Goal: Task Accomplishment & Management: Use online tool/utility

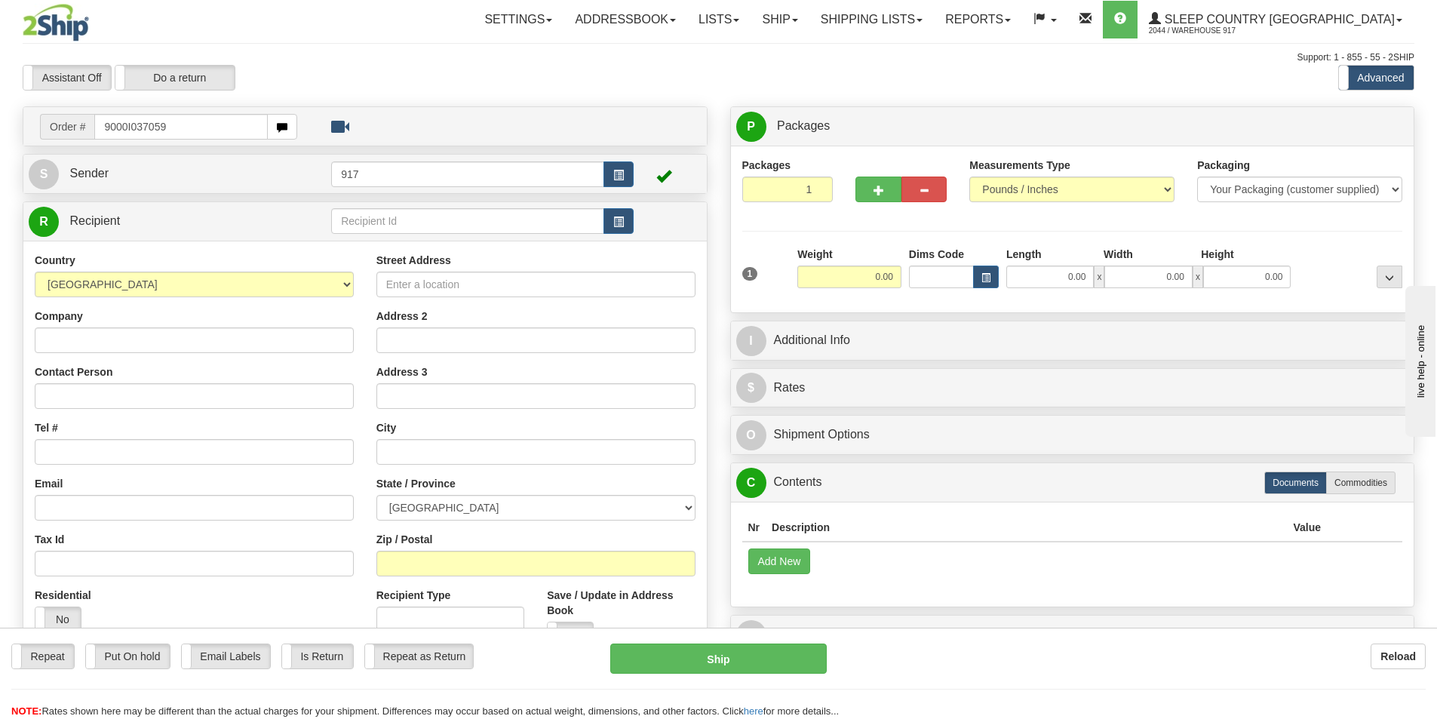
type input "9000I037059"
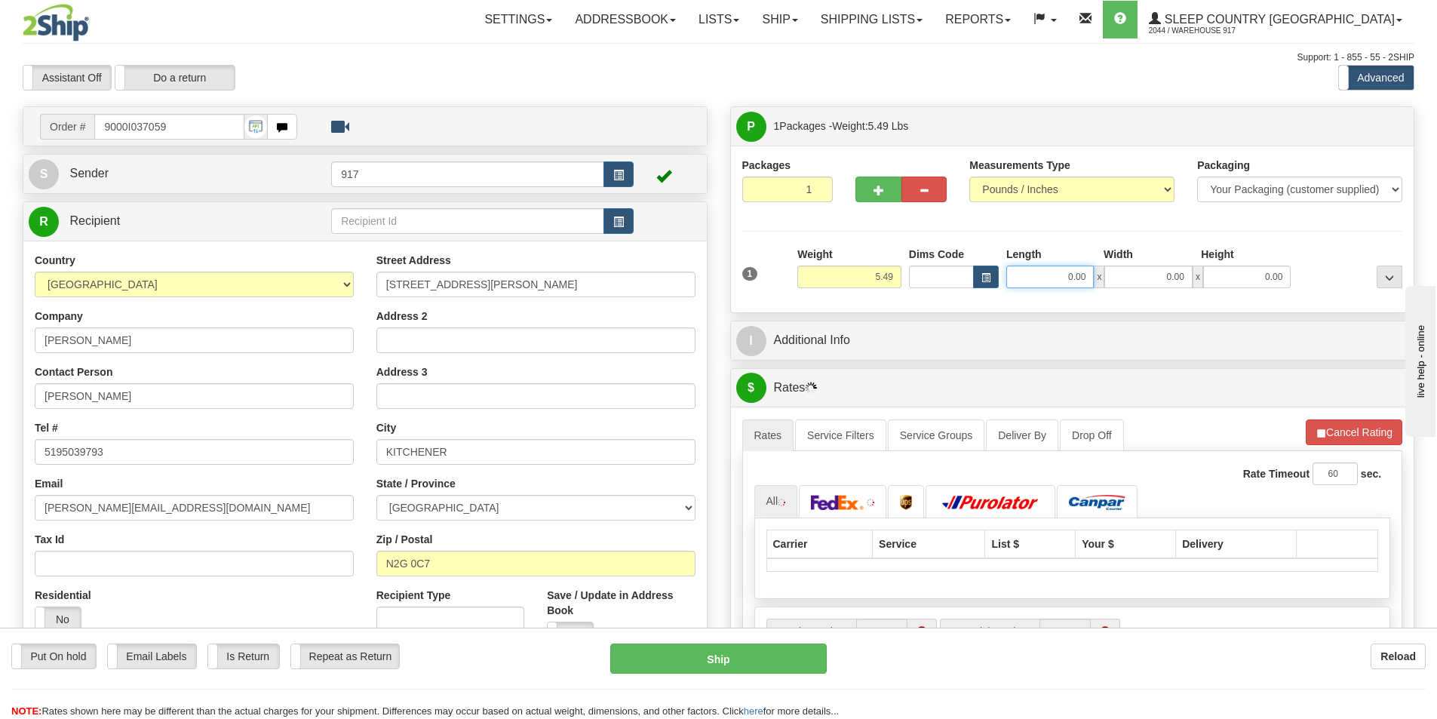
click at [1063, 276] on input "0.00" at bounding box center [1049, 276] width 87 height 23
type input "17.00"
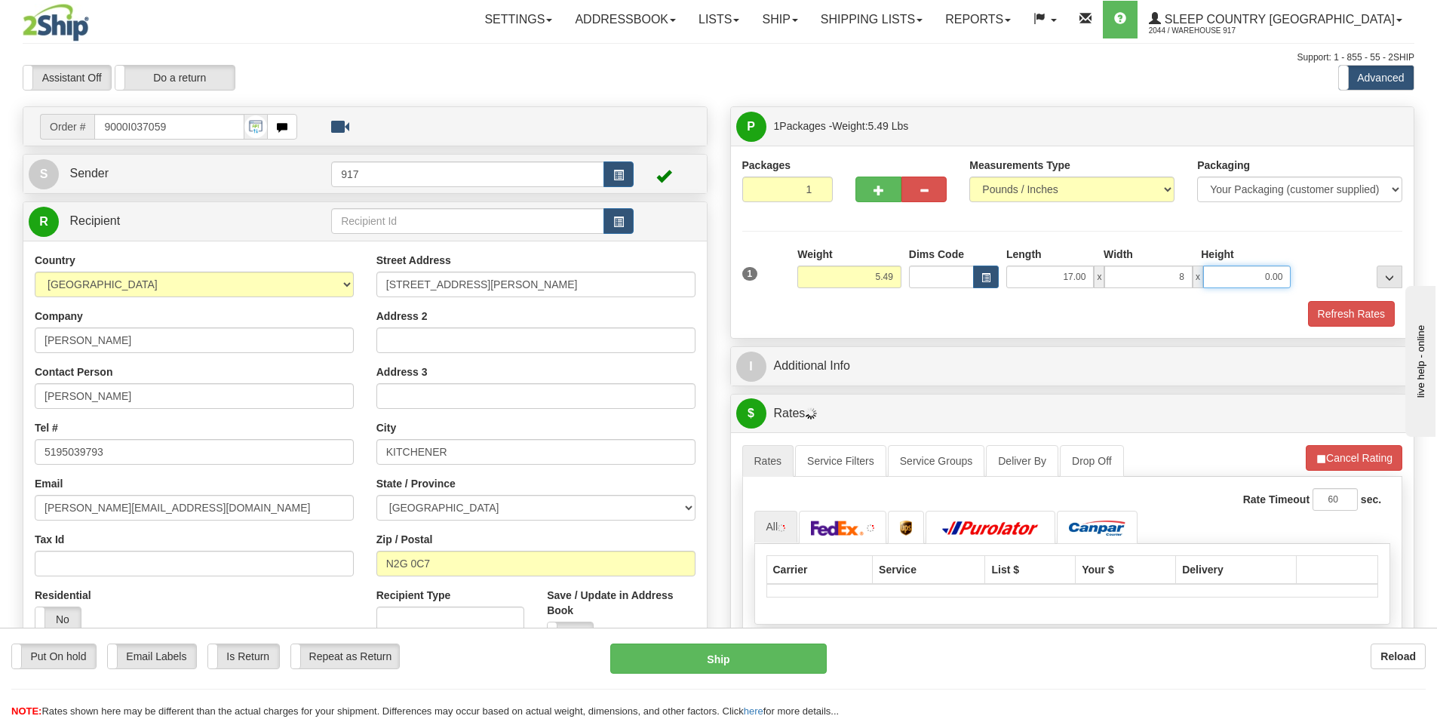
type input "8.00"
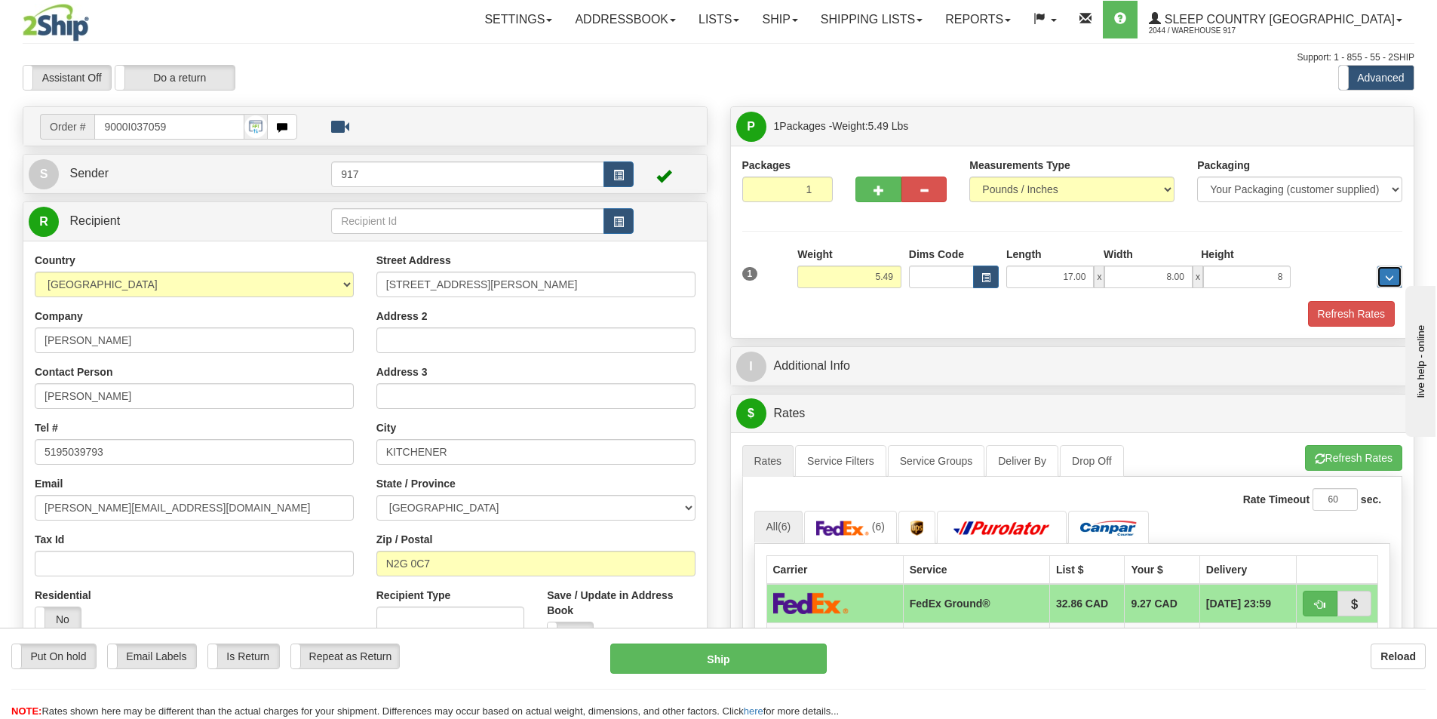
type input "8.00"
click at [1313, 316] on button "Refresh Rates" at bounding box center [1351, 314] width 87 height 26
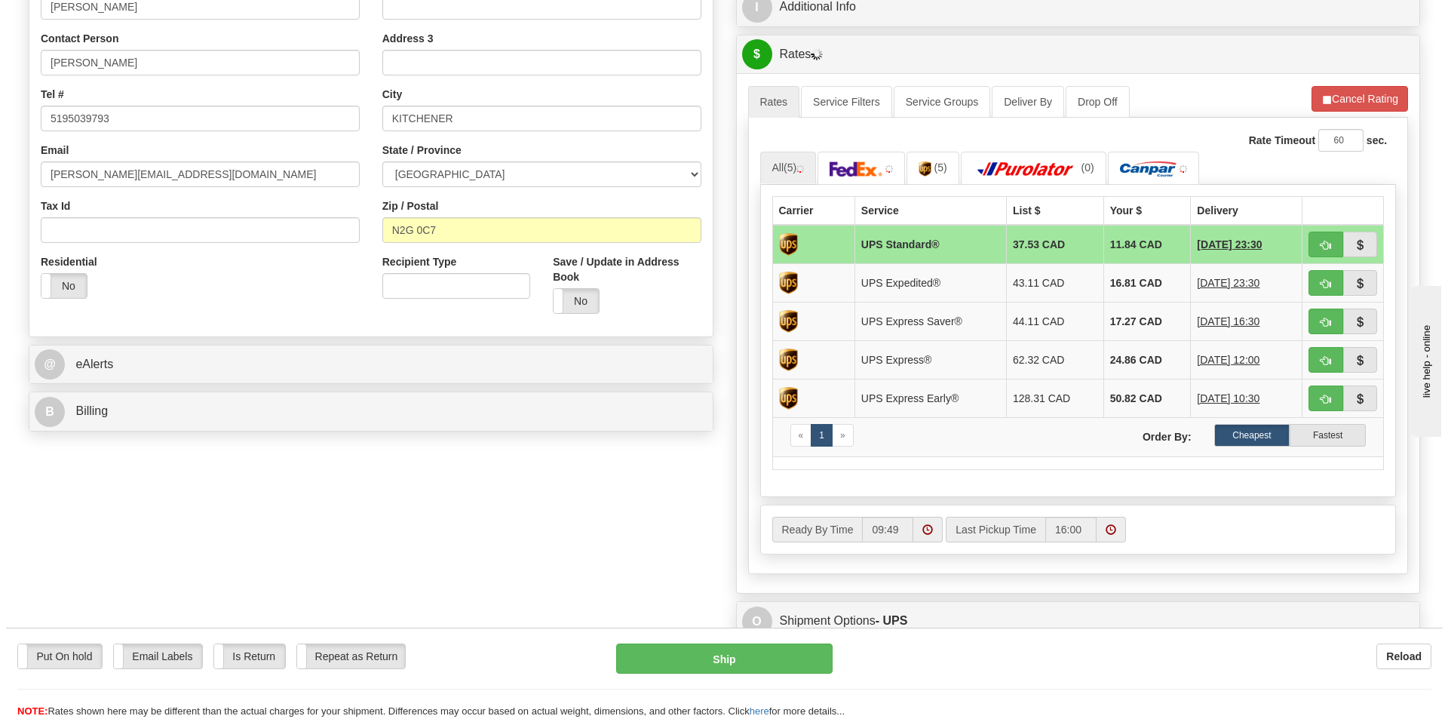
scroll to position [377, 0]
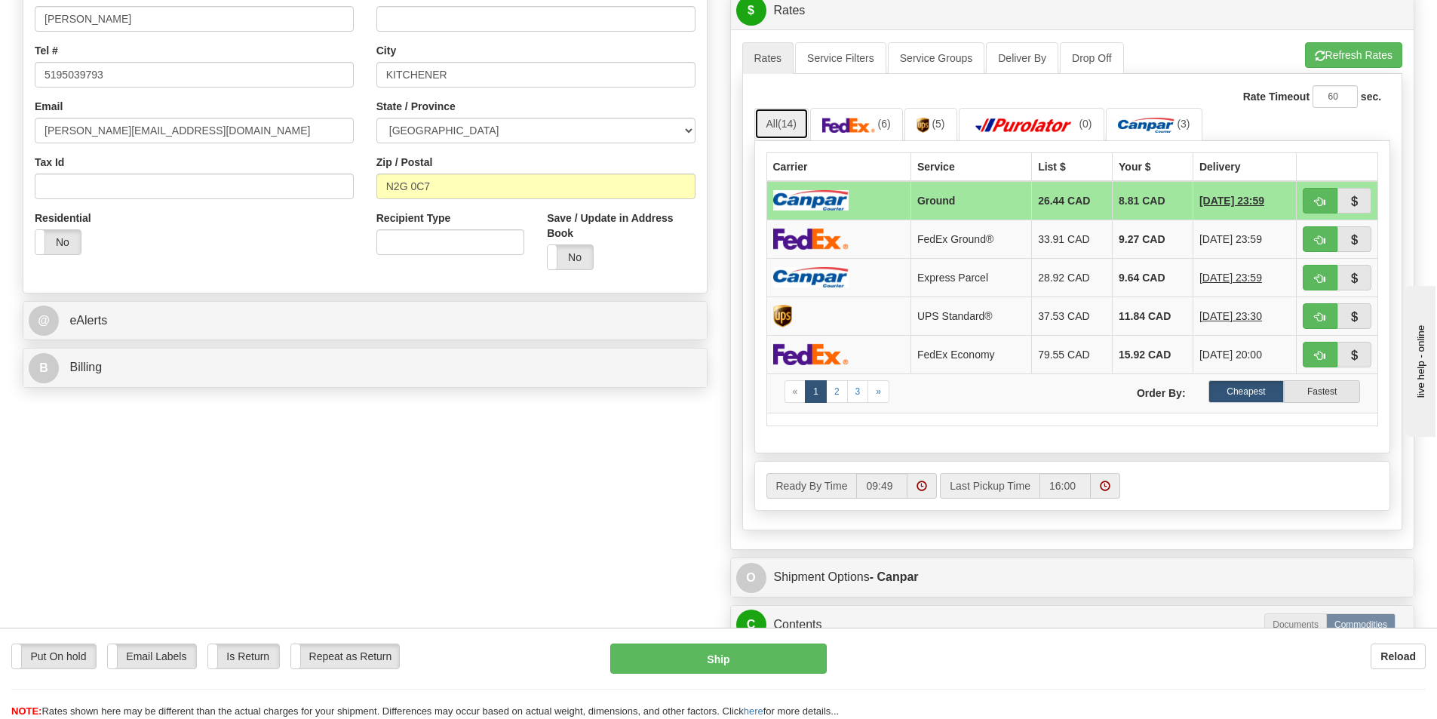
click at [772, 121] on link "All (14)" at bounding box center [781, 124] width 54 height 32
click at [938, 190] on td "Ground" at bounding box center [970, 200] width 121 height 39
click at [713, 649] on button "Ship" at bounding box center [718, 658] width 216 height 30
type input "1"
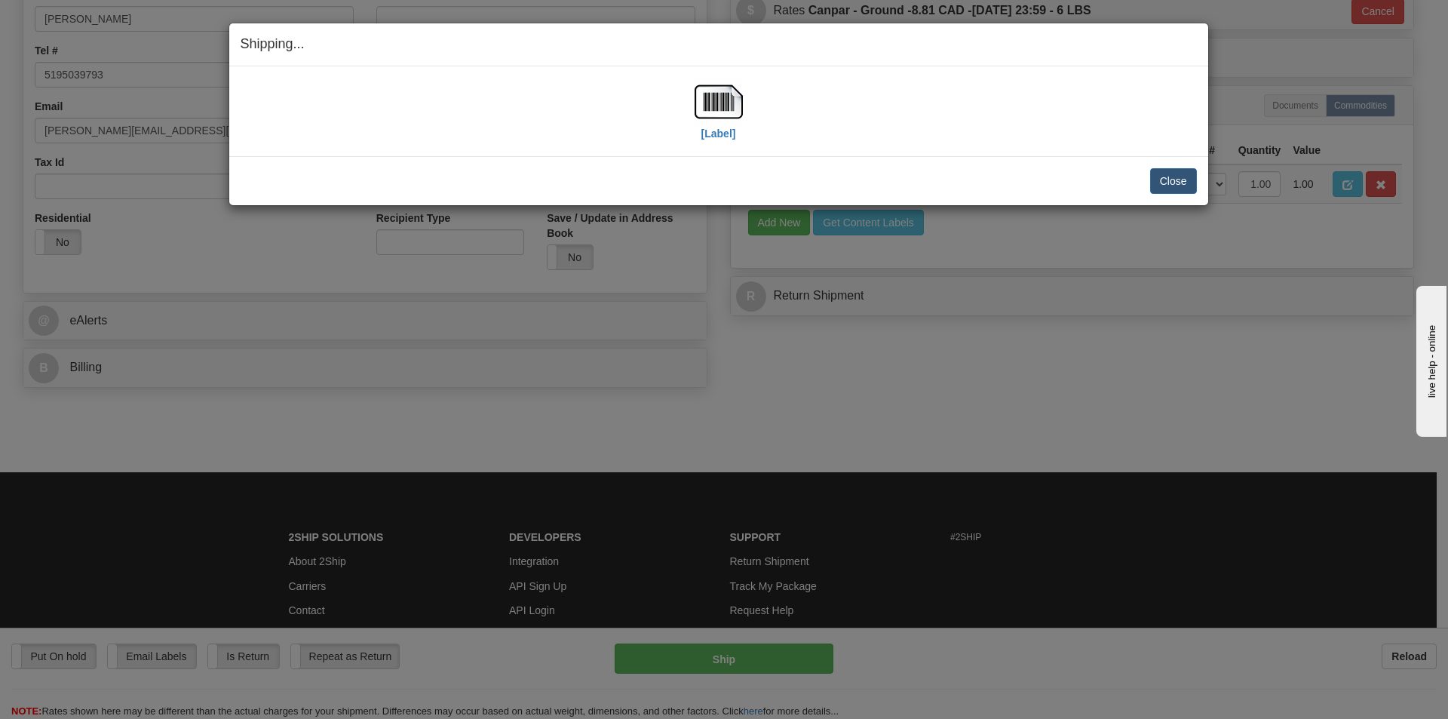
click at [695, 132] on div "[Label]" at bounding box center [719, 111] width 48 height 67
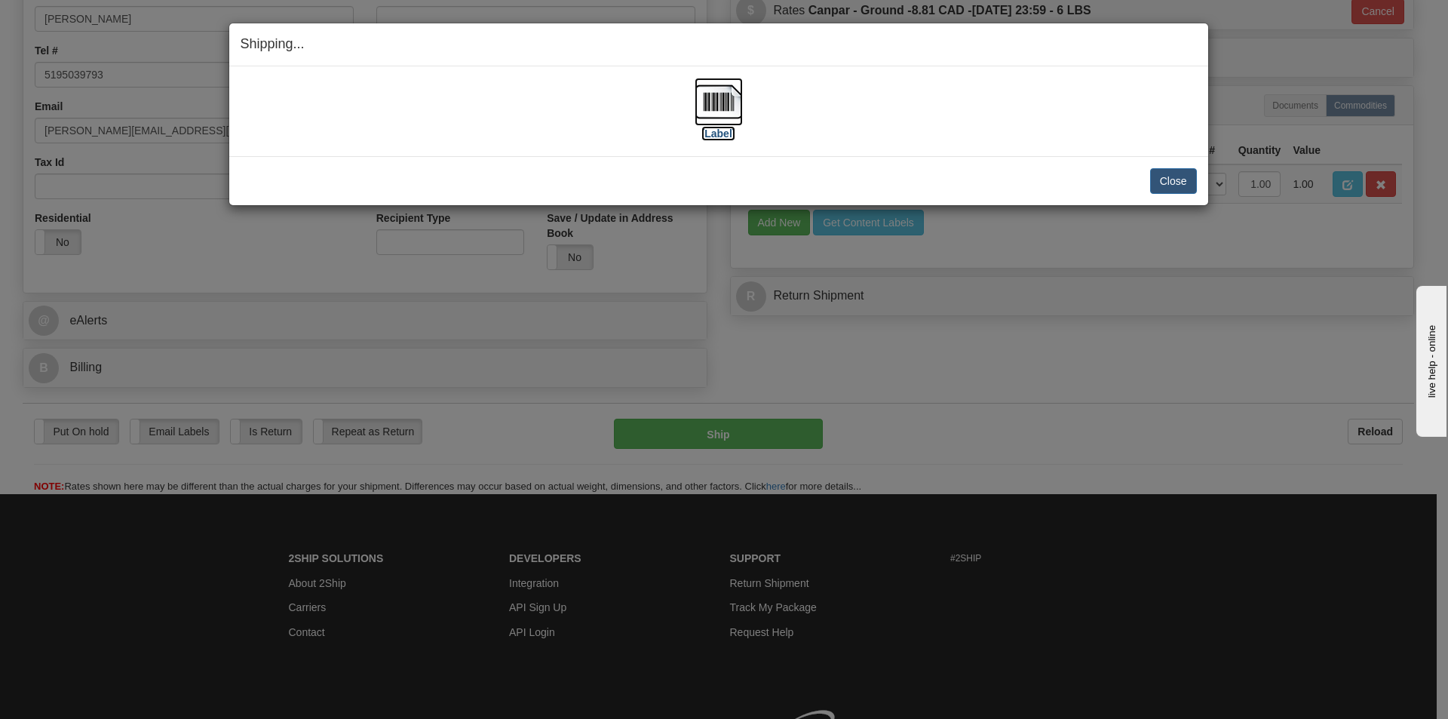
click at [708, 128] on label "[Label]" at bounding box center [718, 133] width 35 height 15
click at [1148, 178] on div "Close Cancel" at bounding box center [719, 181] width 956 height 26
click at [1164, 182] on button "Close" at bounding box center [1173, 181] width 47 height 26
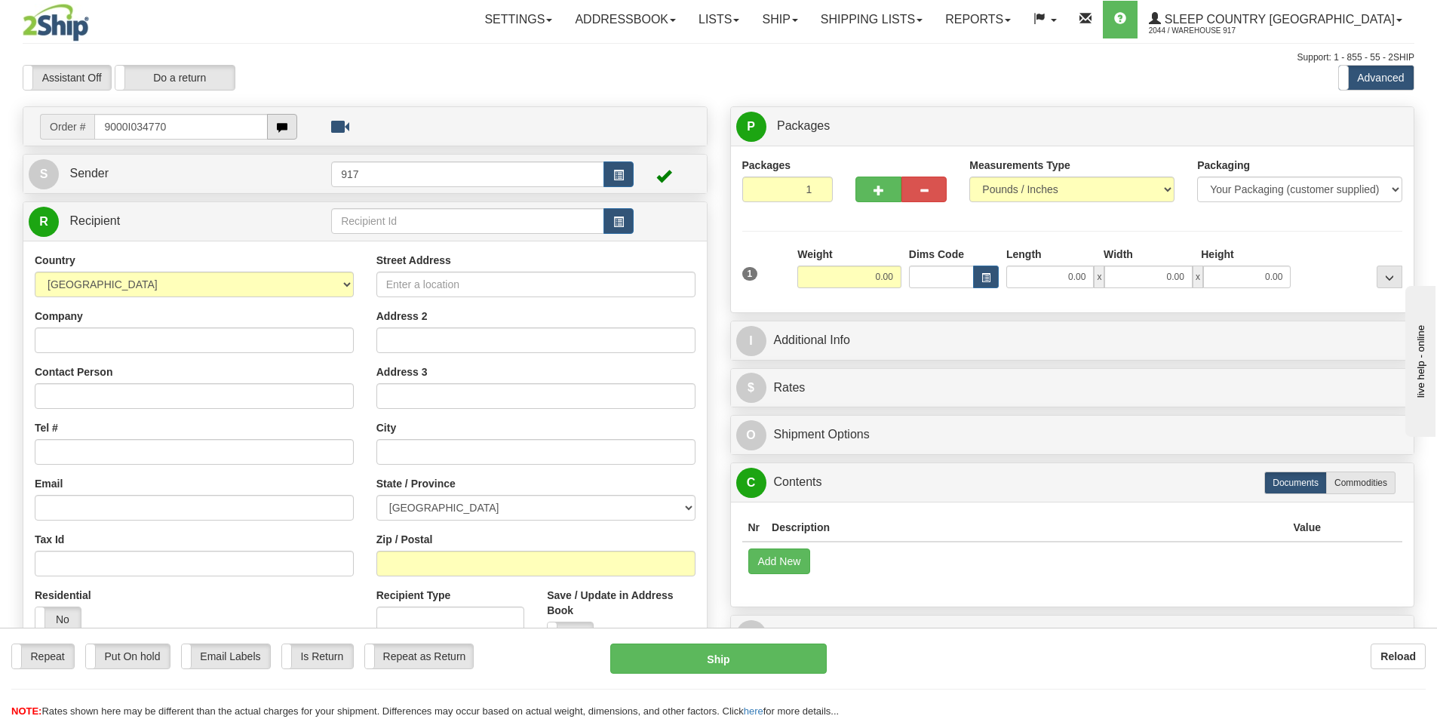
type input "9000I034770"
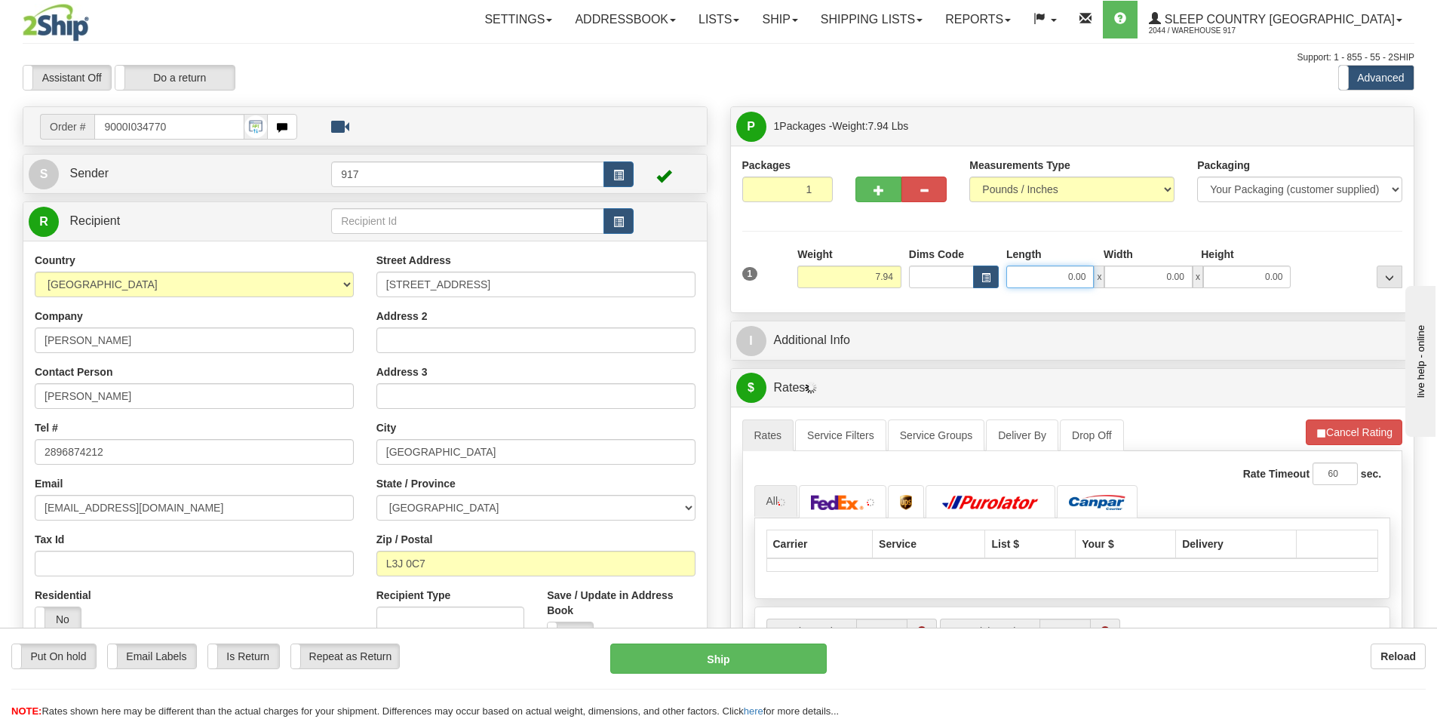
click at [1048, 284] on input "0.00" at bounding box center [1049, 276] width 87 height 23
type input "17.00"
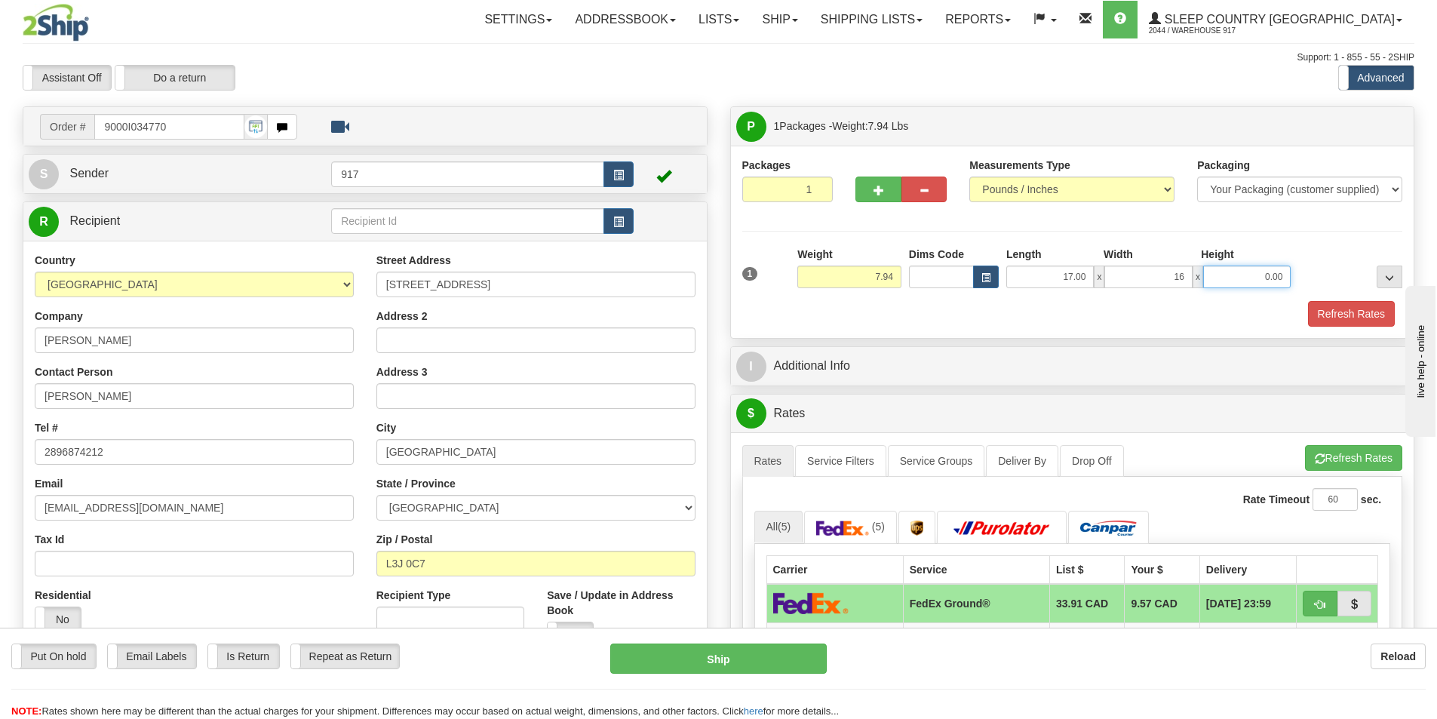
type input "16.00"
type input "8.00"
click at [1311, 305] on button "Refresh Rates" at bounding box center [1351, 314] width 87 height 26
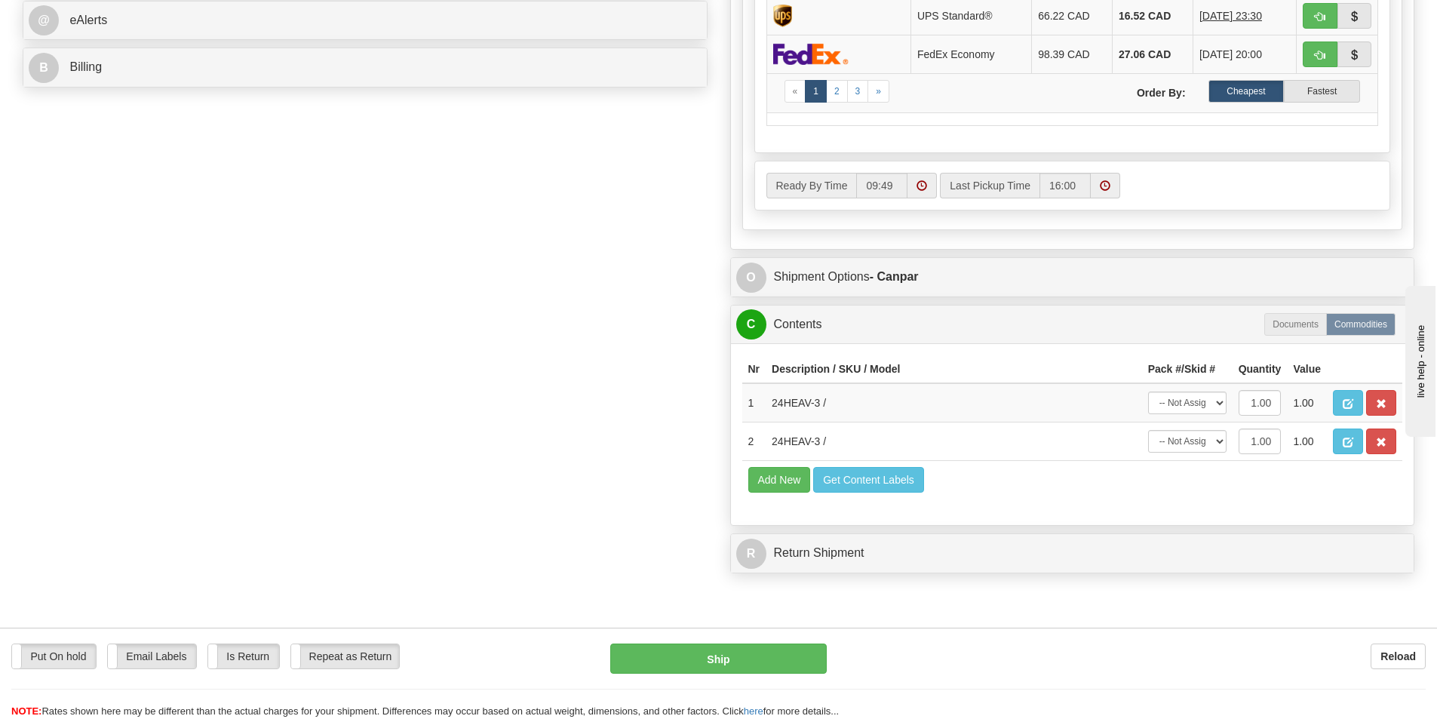
scroll to position [679, 0]
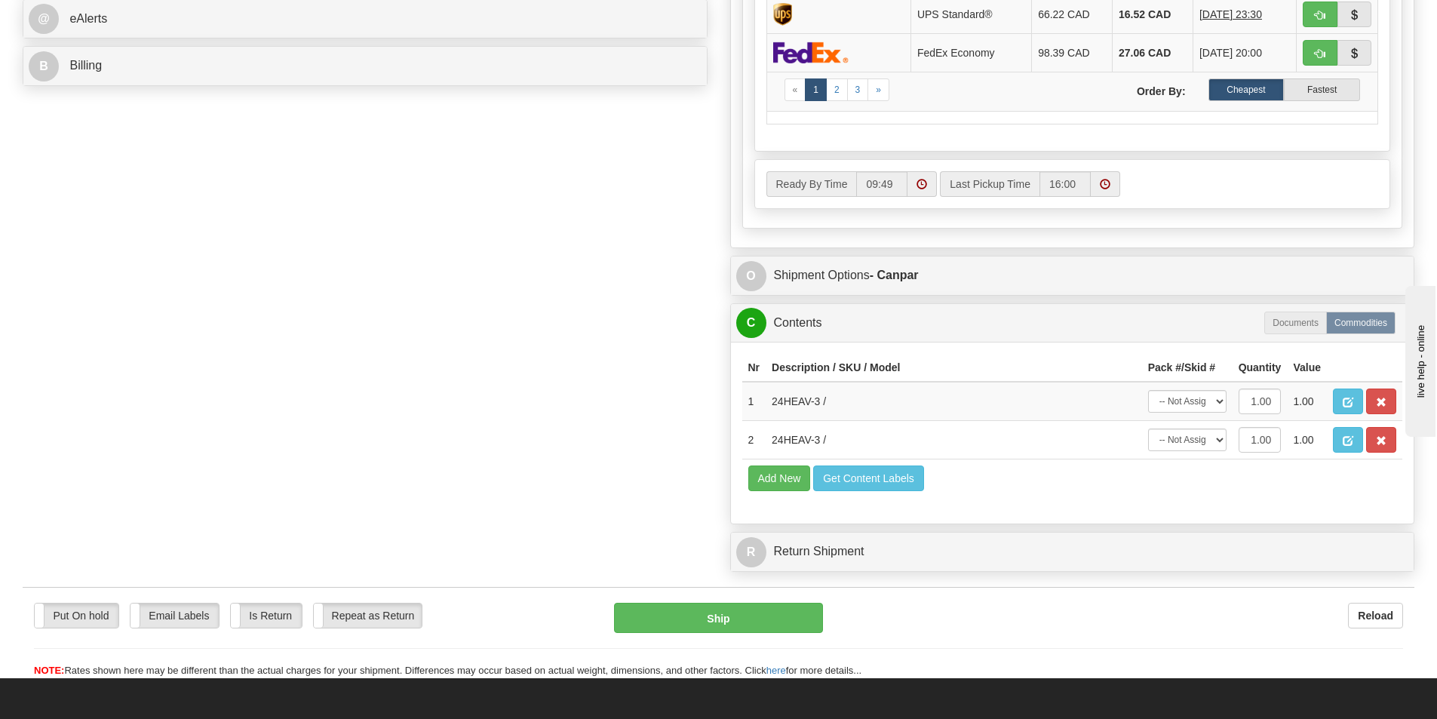
click at [856, 292] on div "O Shipment Options - Canpar" at bounding box center [1072, 275] width 683 height 38
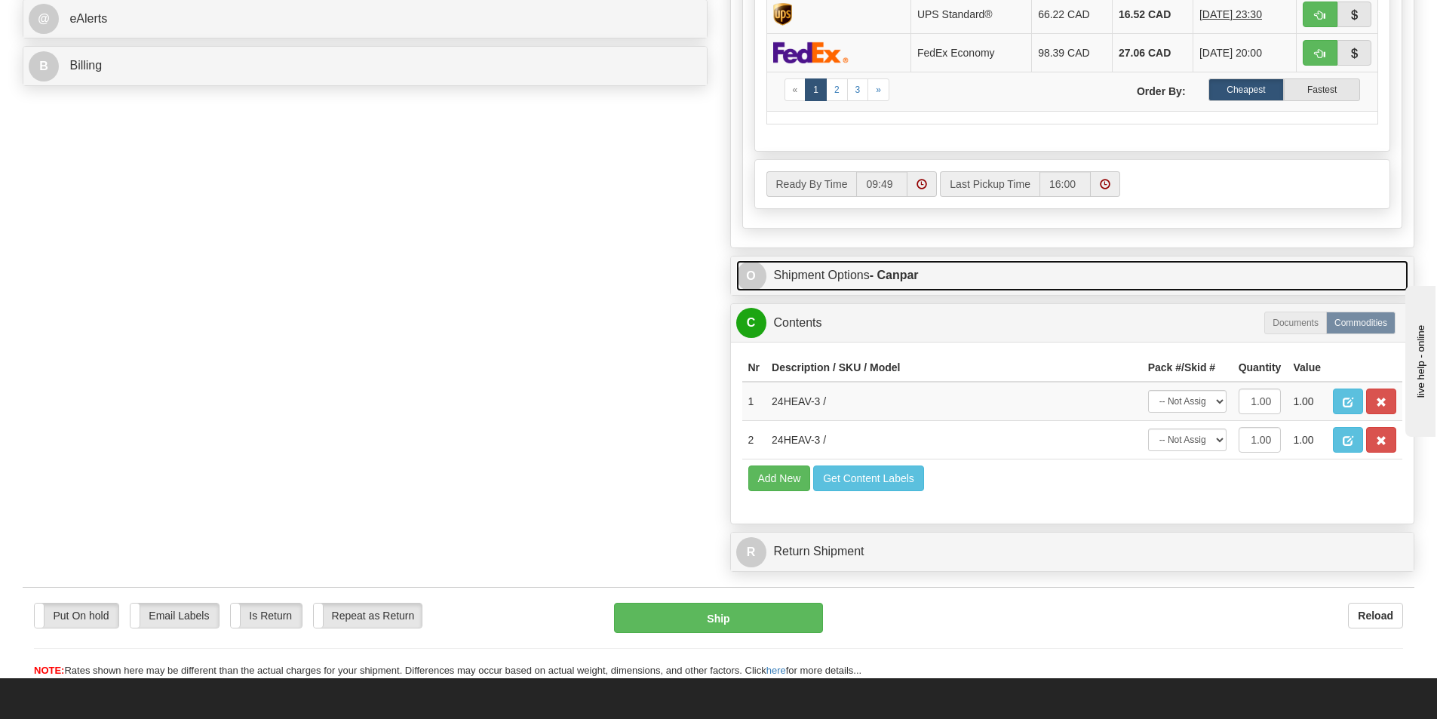
click at [928, 268] on link "O Shipment Options - Canpar" at bounding box center [1072, 275] width 673 height 31
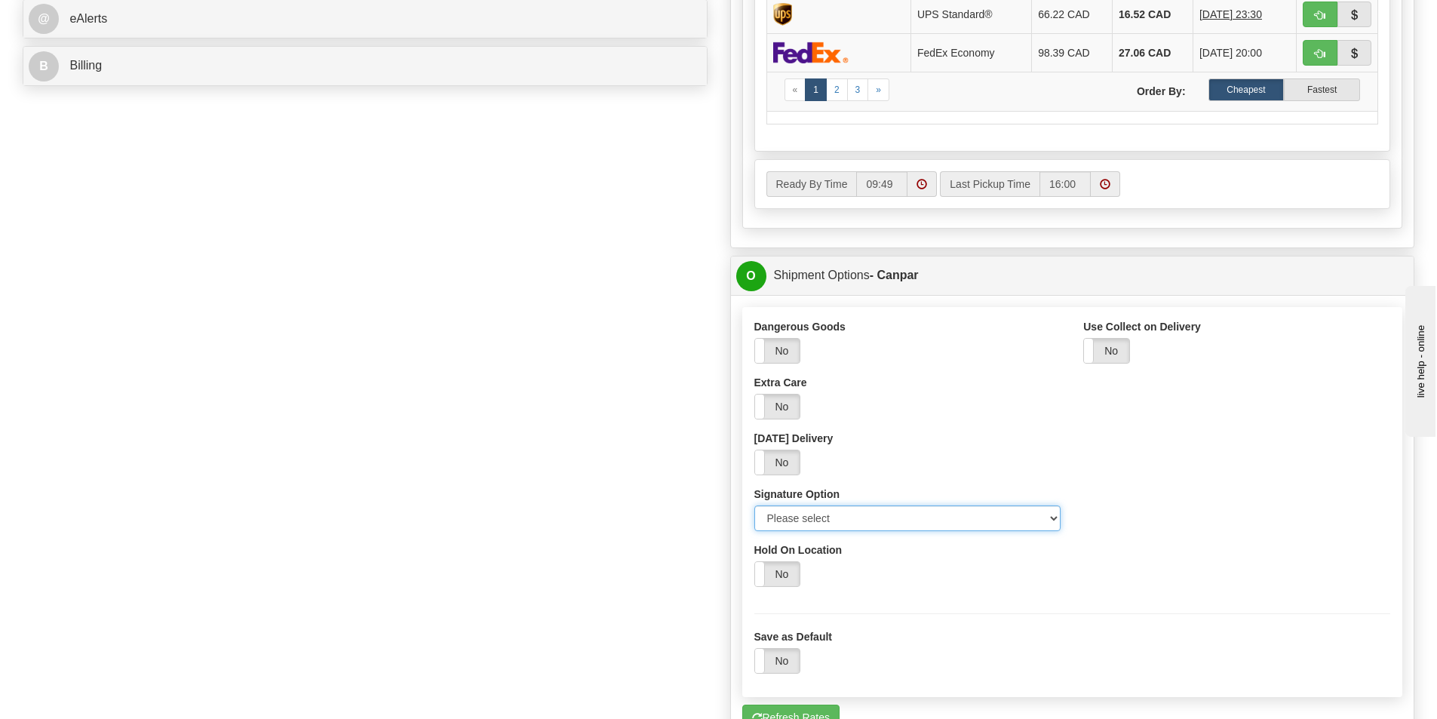
click at [912, 522] on select "Please select No Signature Required Signature Required Adult Signature" at bounding box center [907, 518] width 307 height 26
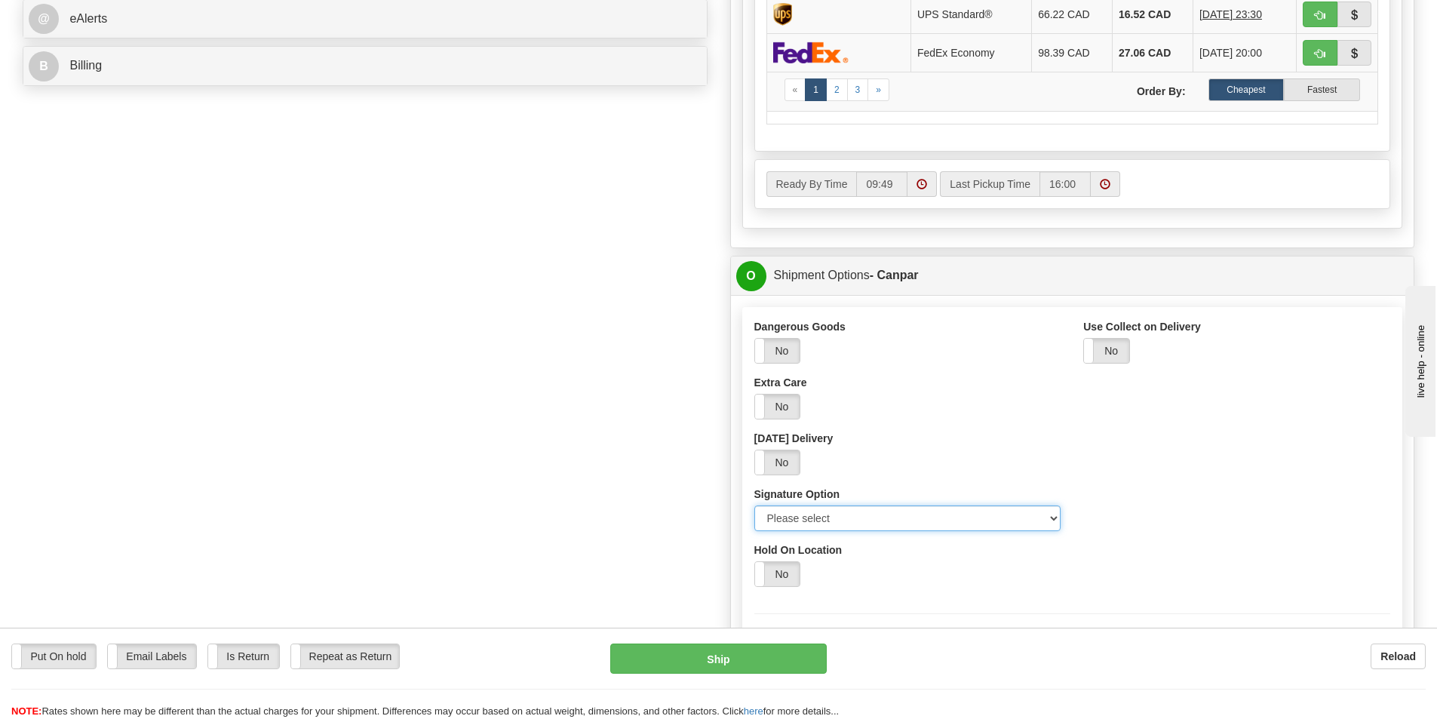
select select "2"
click at [754, 505] on select "Please select No Signature Required Signature Required Adult Signature" at bounding box center [907, 518] width 307 height 26
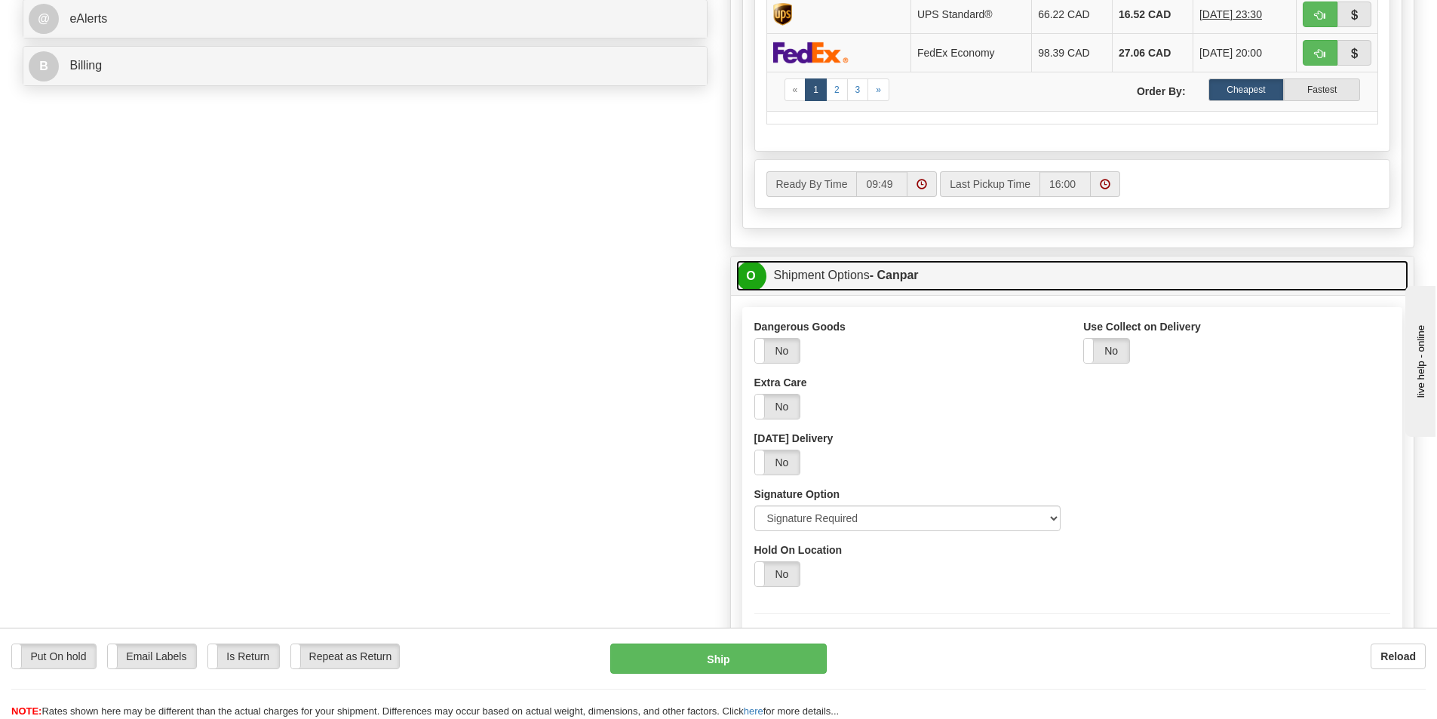
click at [836, 270] on link "O Shipment Options - Canpar" at bounding box center [1072, 275] width 673 height 31
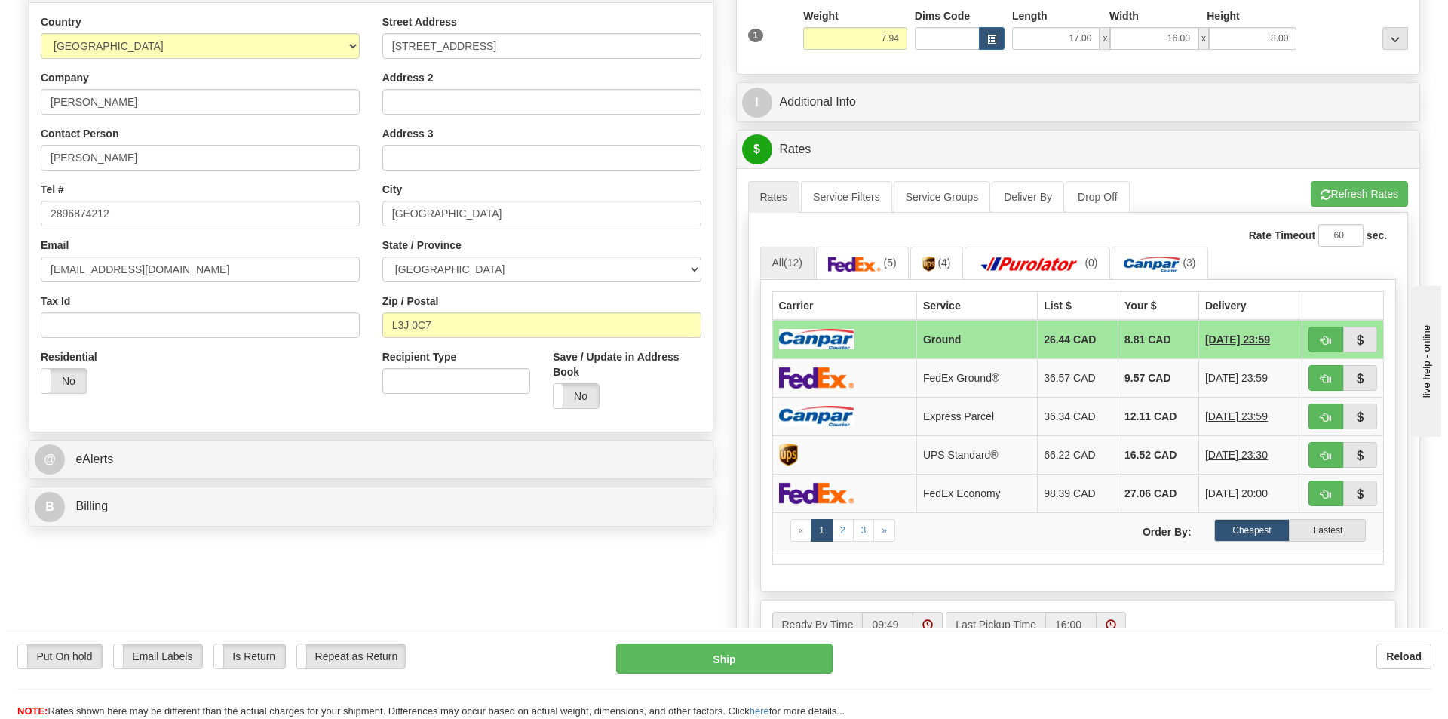
scroll to position [226, 0]
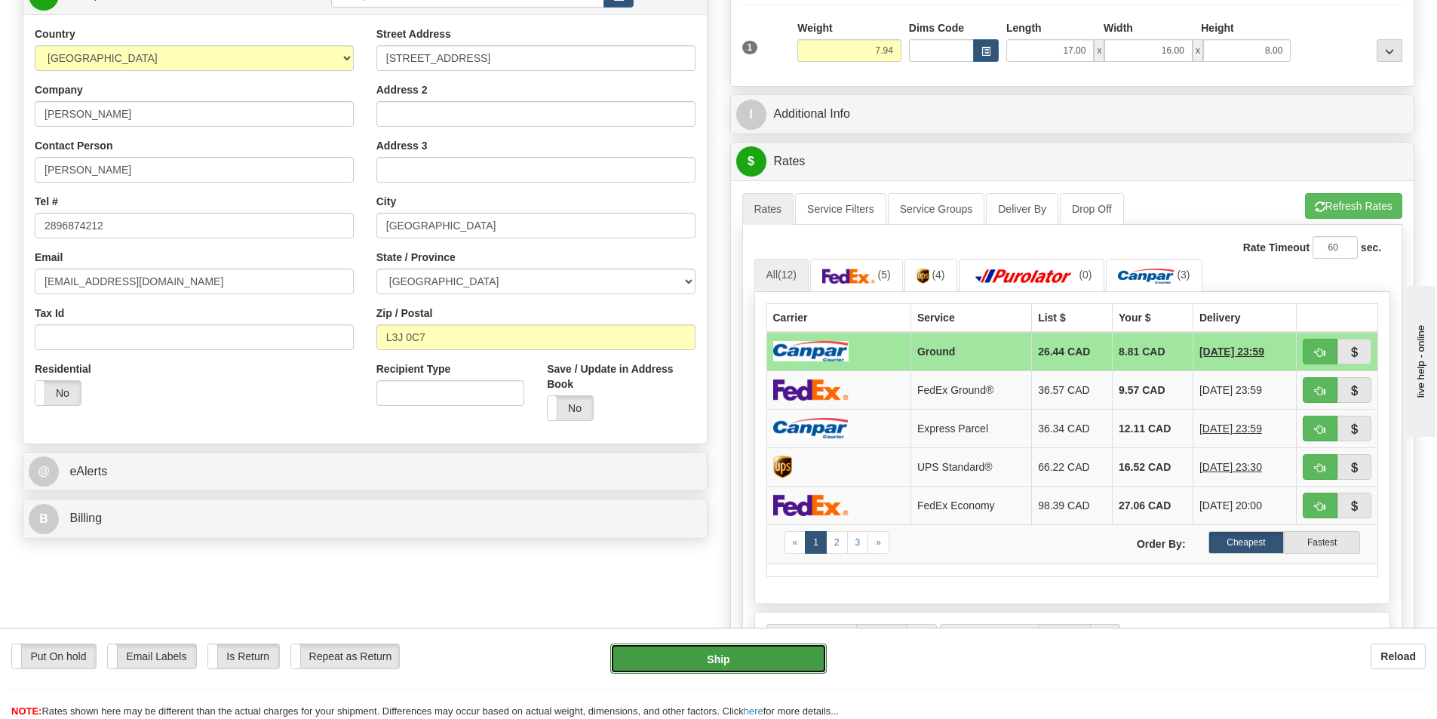
click at [732, 649] on button "Ship" at bounding box center [718, 658] width 216 height 30
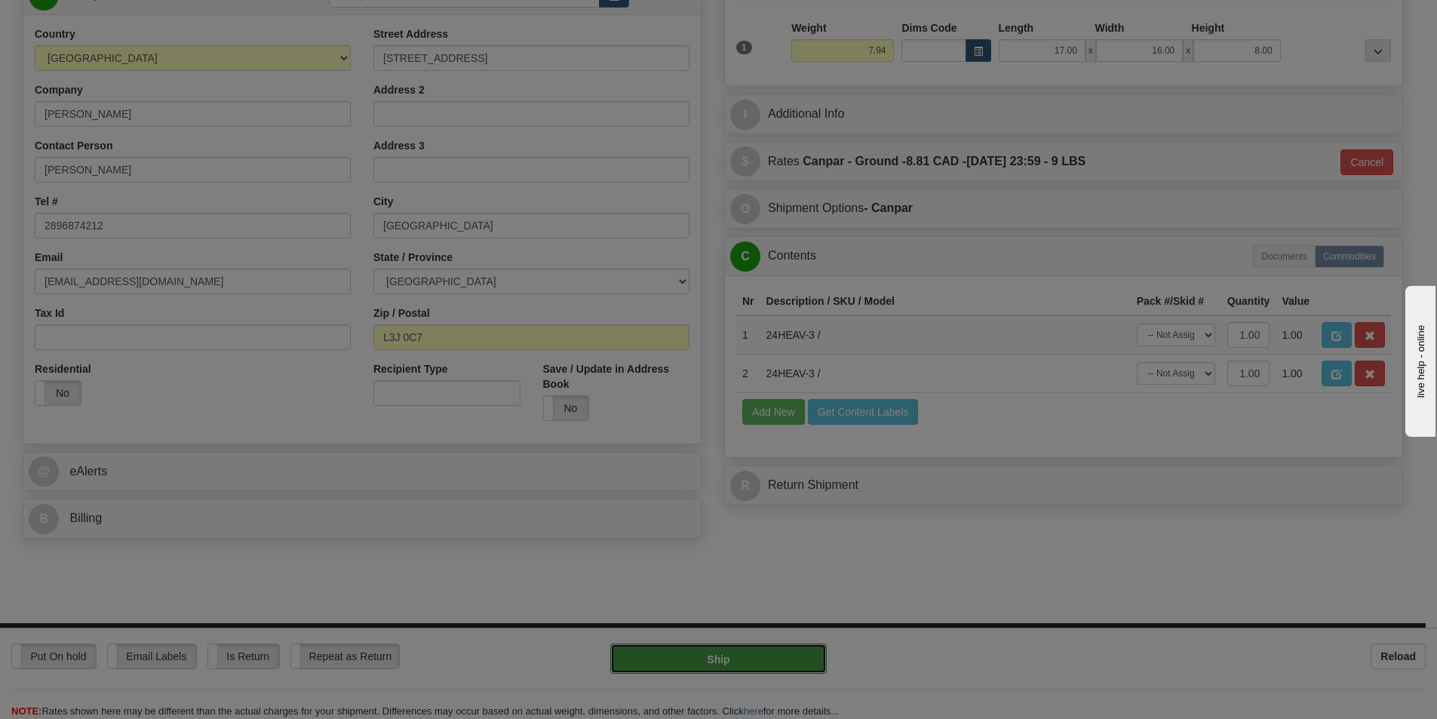
type input "1"
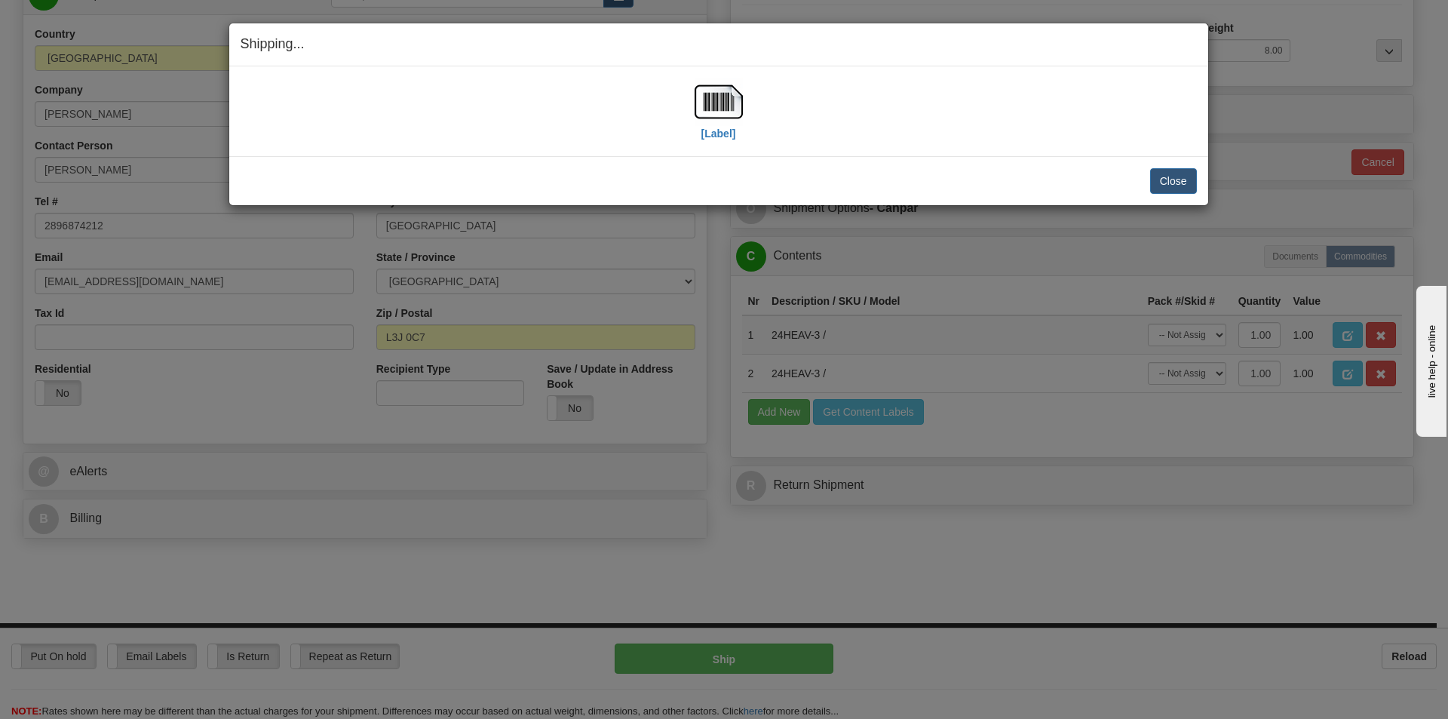
click at [480, 106] on div "[Label]" at bounding box center [719, 111] width 956 height 67
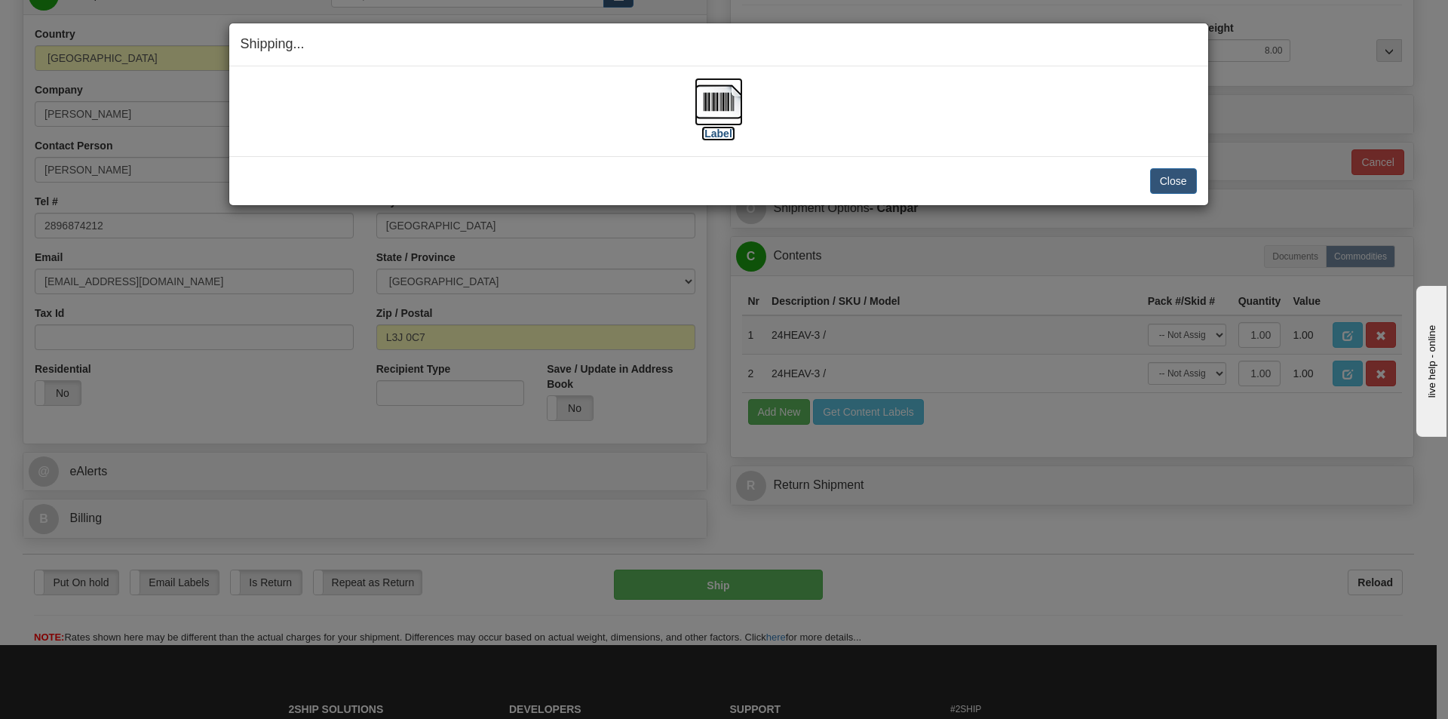
click at [709, 100] on img at bounding box center [719, 102] width 48 height 48
click at [1170, 180] on button "Close" at bounding box center [1173, 181] width 47 height 26
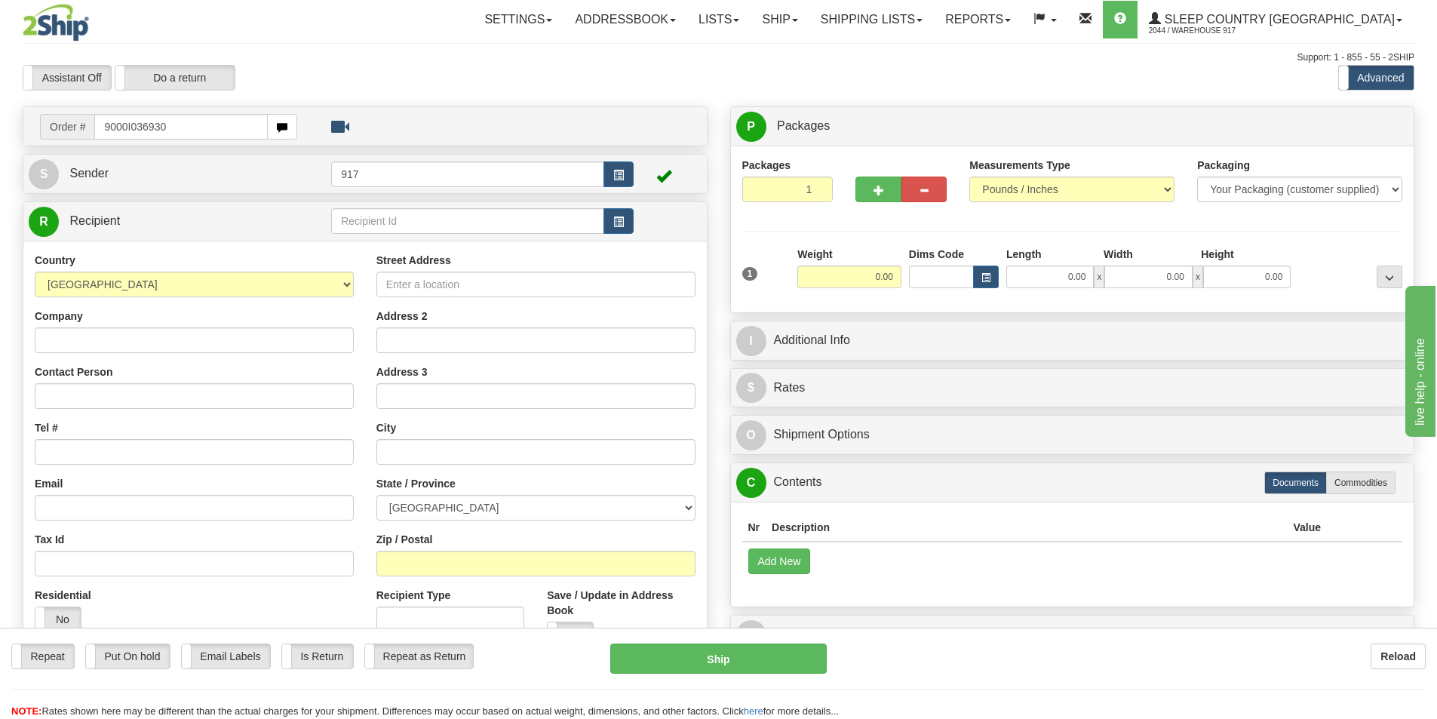
type input "9000I036930"
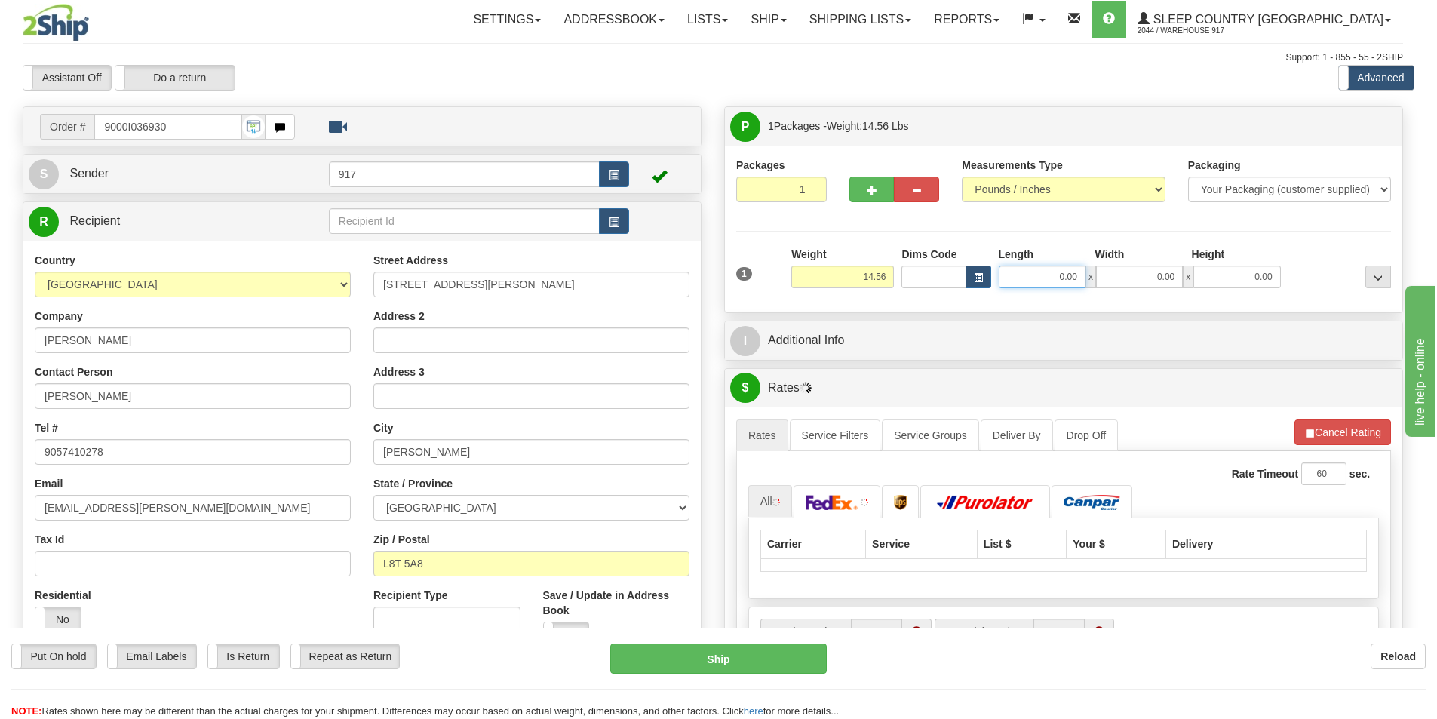
click at [1058, 281] on input "0.00" at bounding box center [1041, 276] width 87 height 23
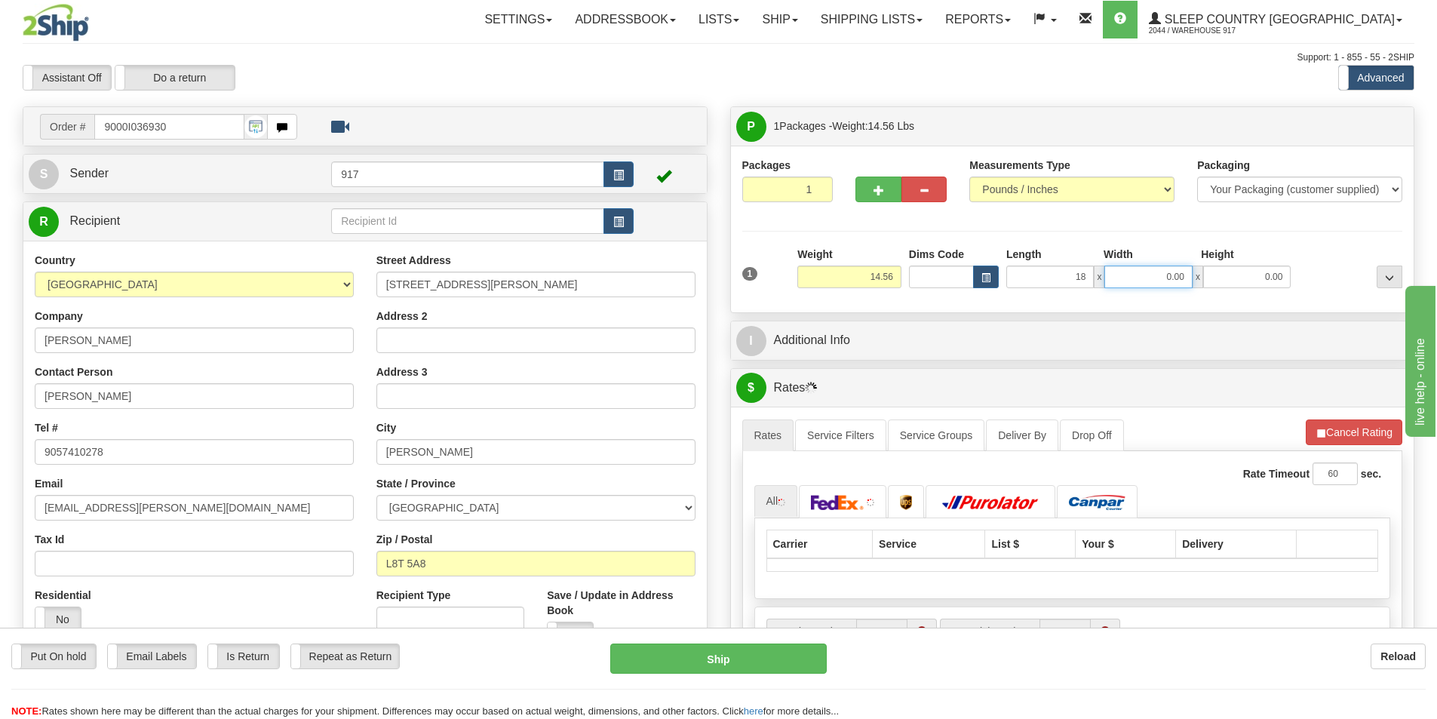
type input "18.00"
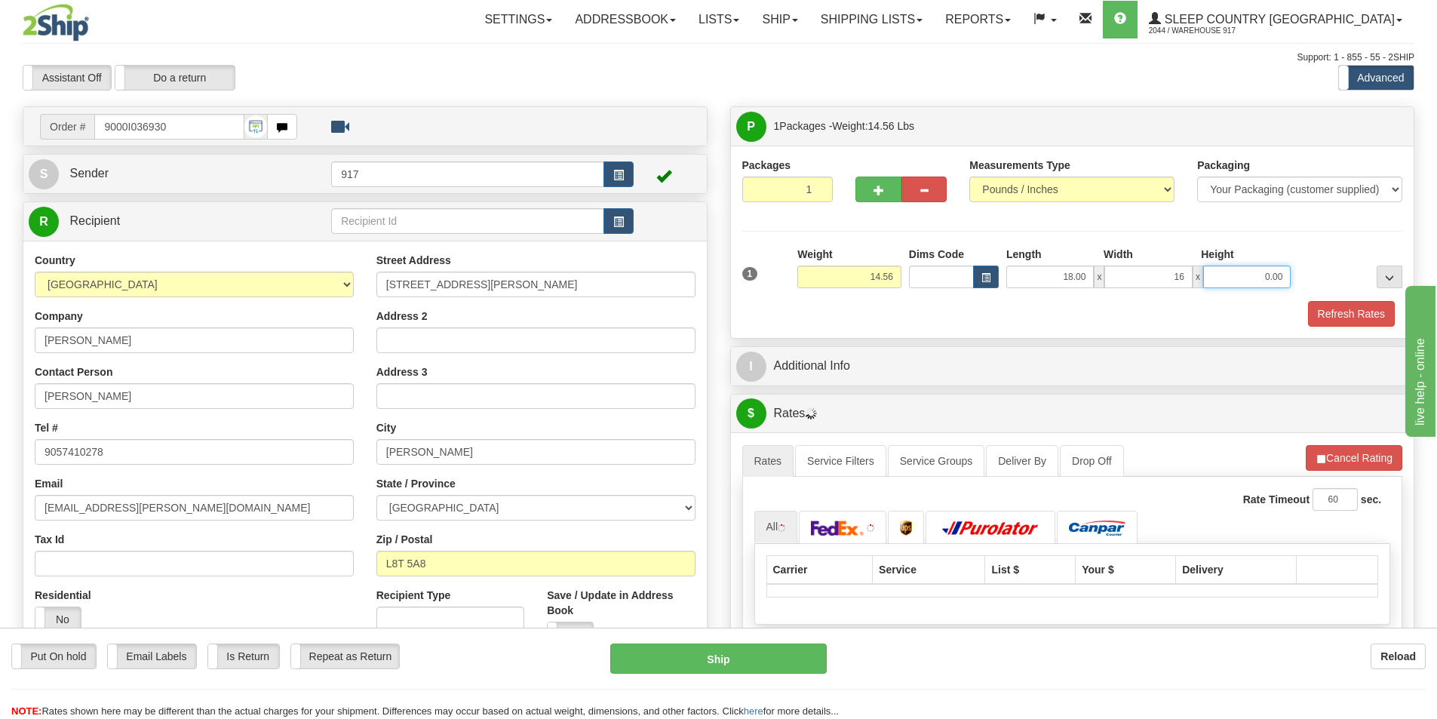
type input "16.00"
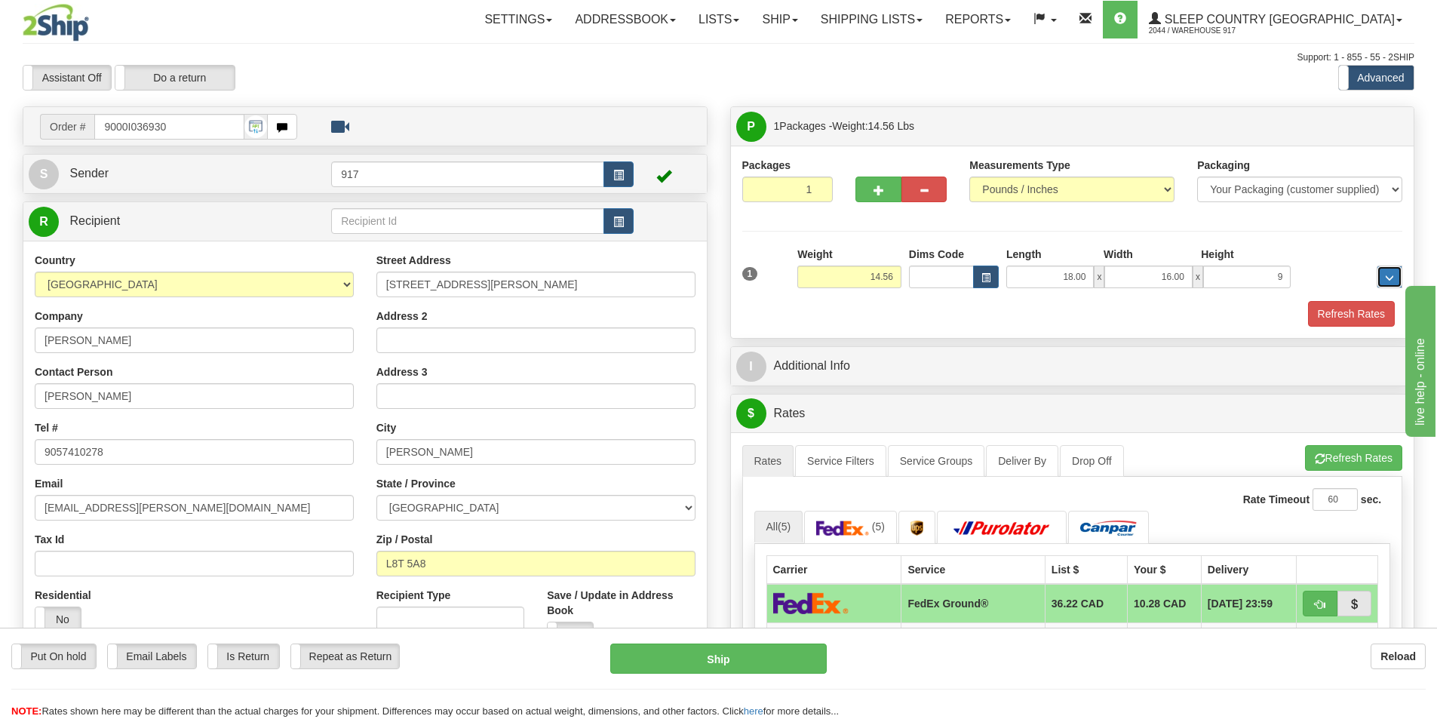
type input "9.00"
click at [1327, 307] on button "Refresh Rates" at bounding box center [1351, 314] width 87 height 26
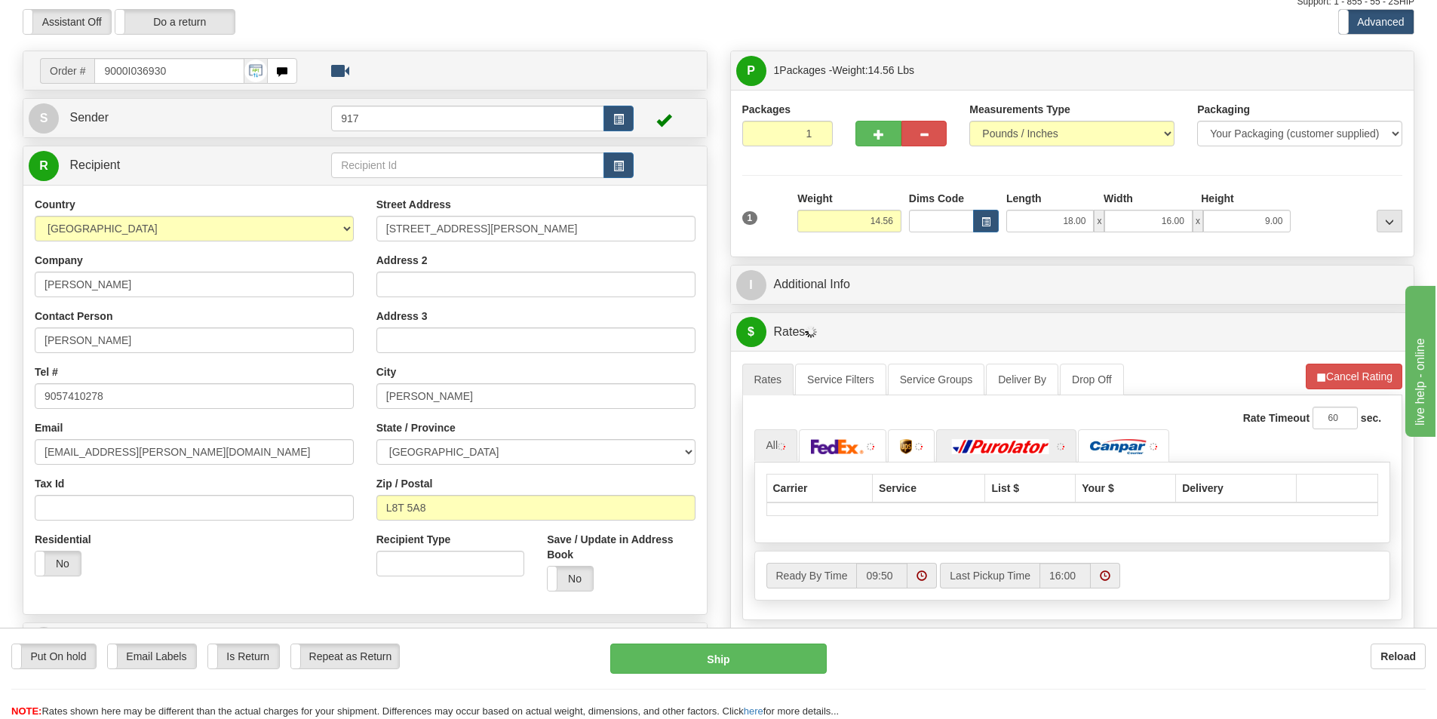
scroll to position [151, 0]
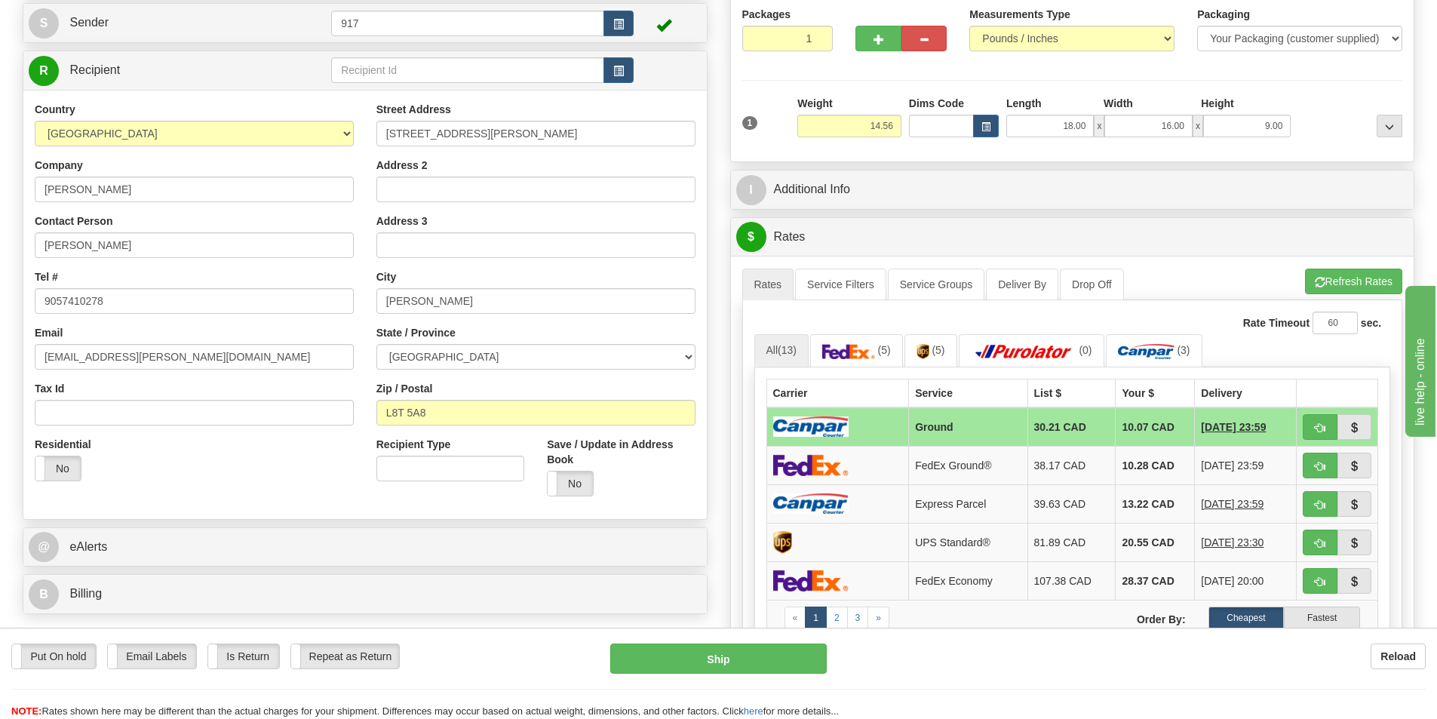
click at [857, 425] on td at bounding box center [837, 426] width 143 height 39
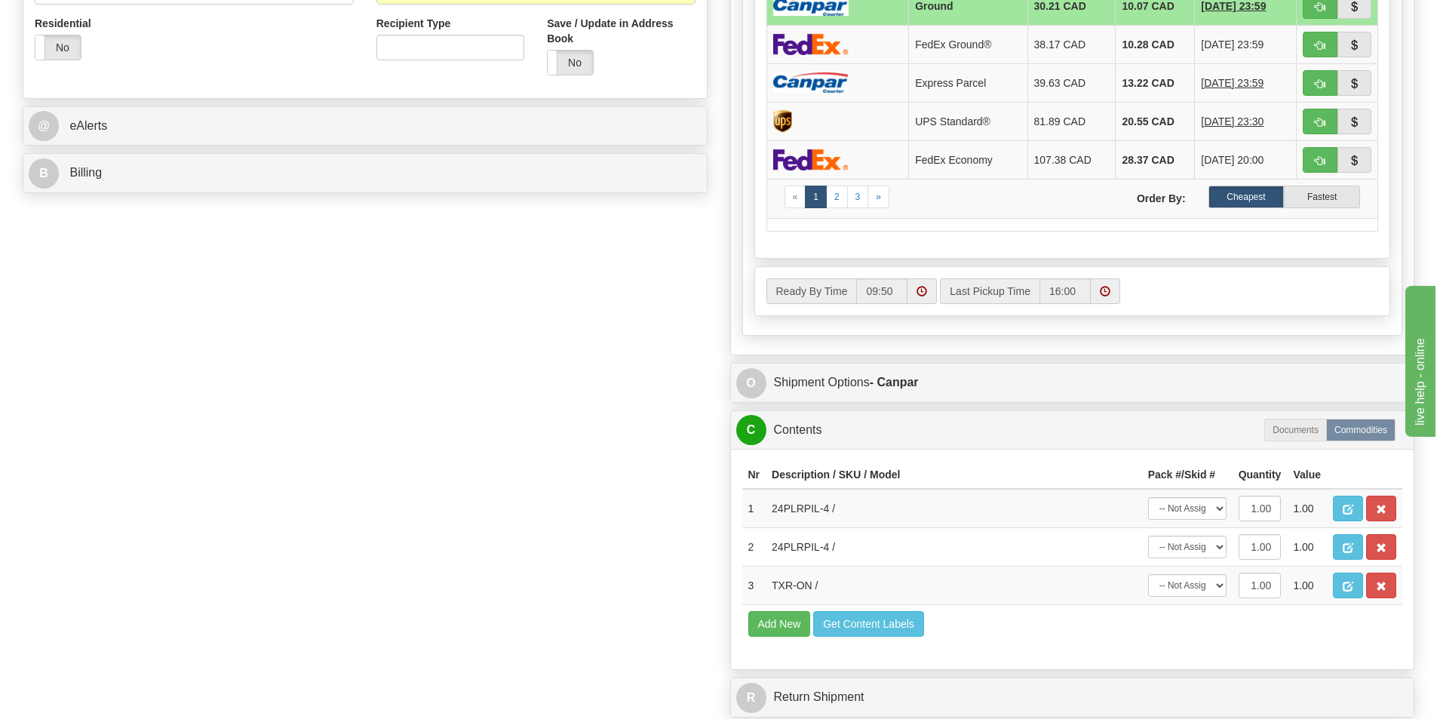
scroll to position [754, 0]
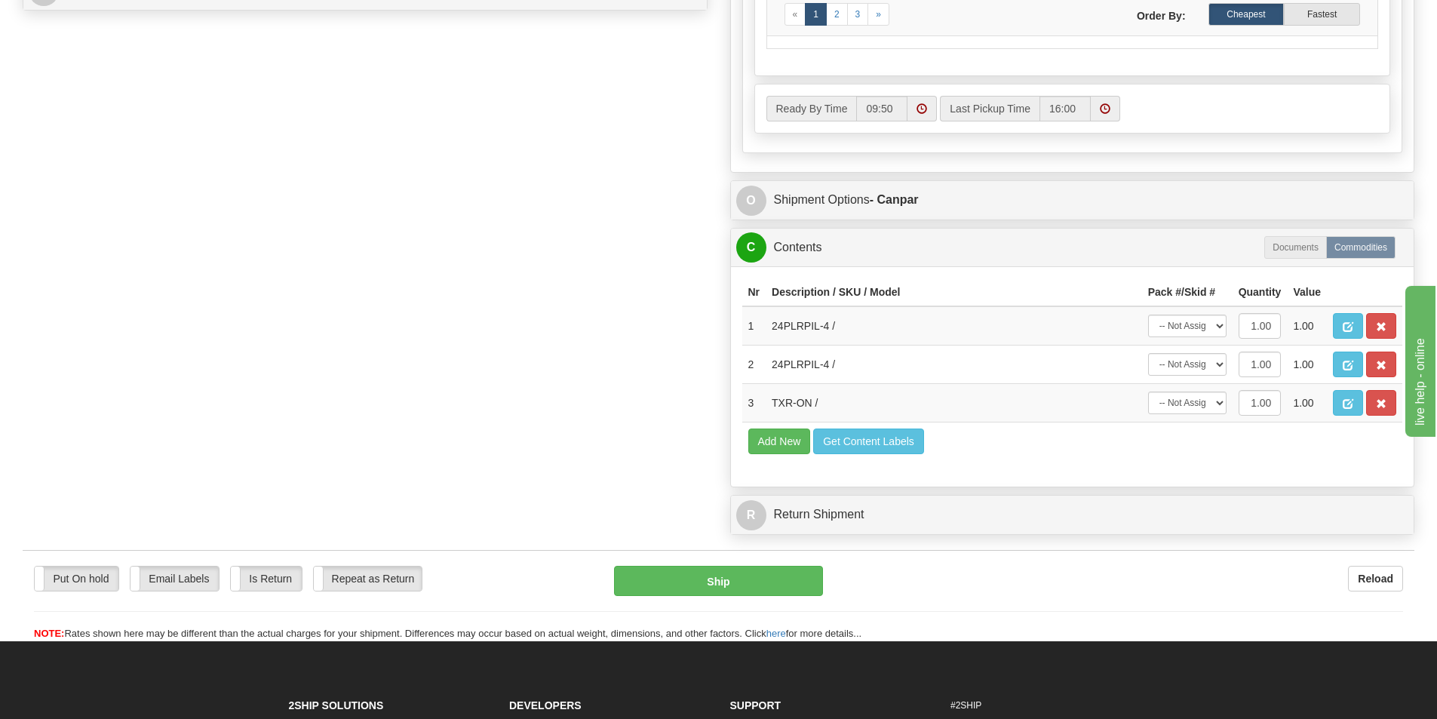
click at [840, 182] on div "O Shipment Options - Canpar" at bounding box center [1072, 200] width 683 height 38
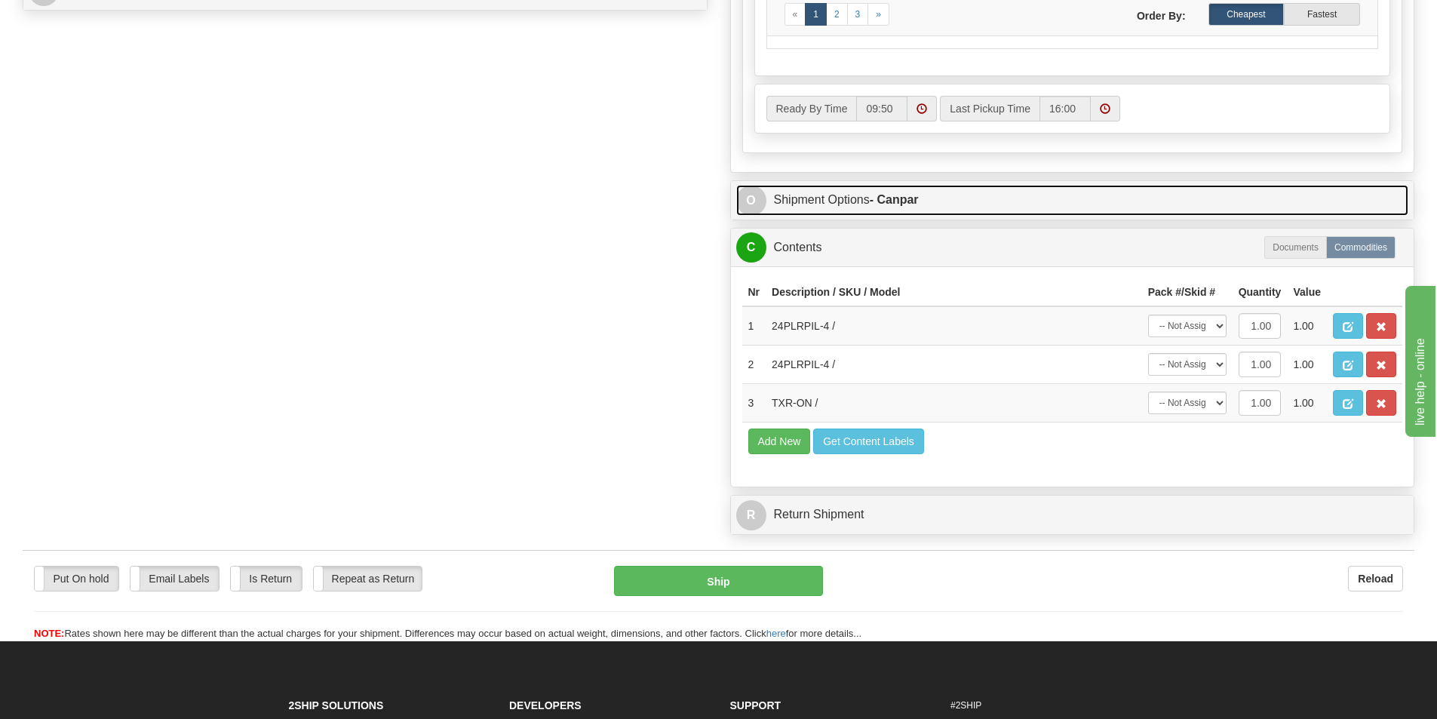
click at [833, 192] on link "O Shipment Options - Canpar" at bounding box center [1072, 200] width 673 height 31
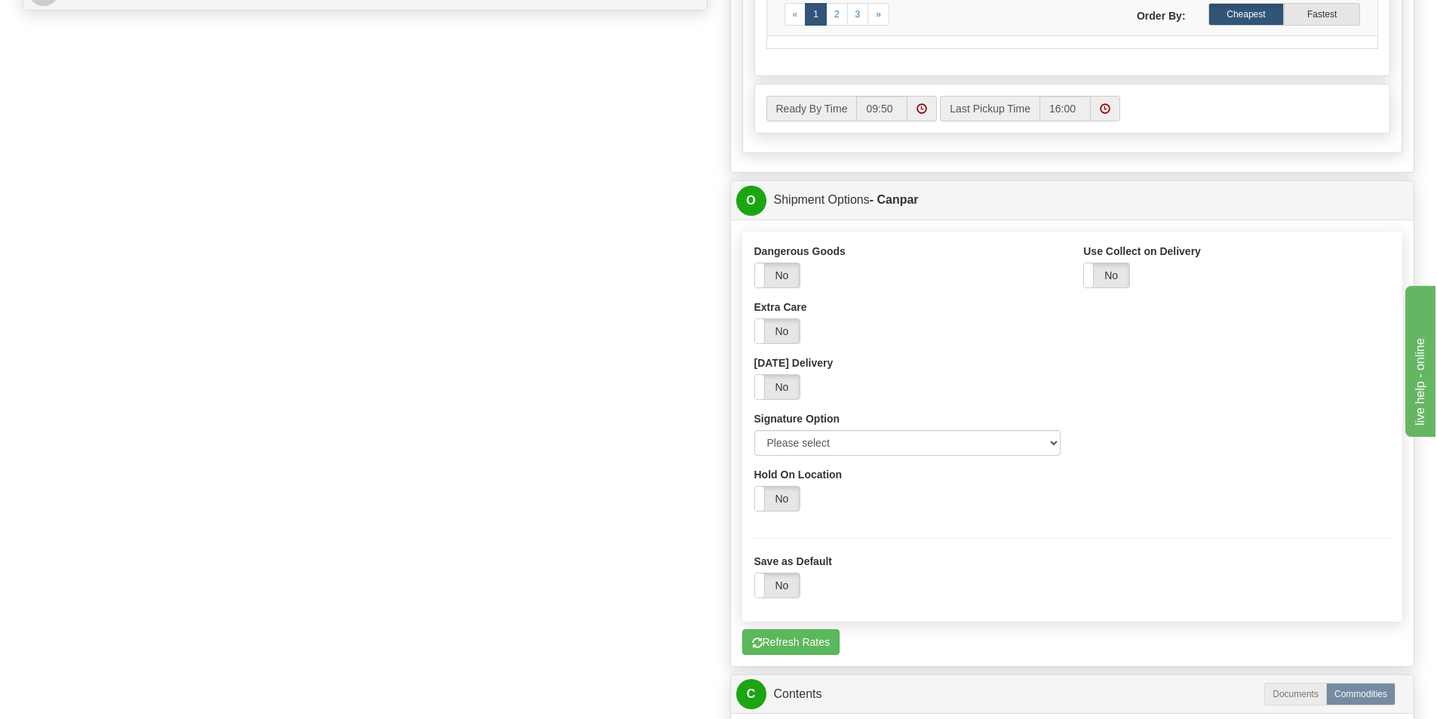
click at [866, 465] on div "Dangerous Goods Yes No Extra Care Yes No Saturday Delivery Yes No Signature Opt…" at bounding box center [908, 355] width 330 height 223
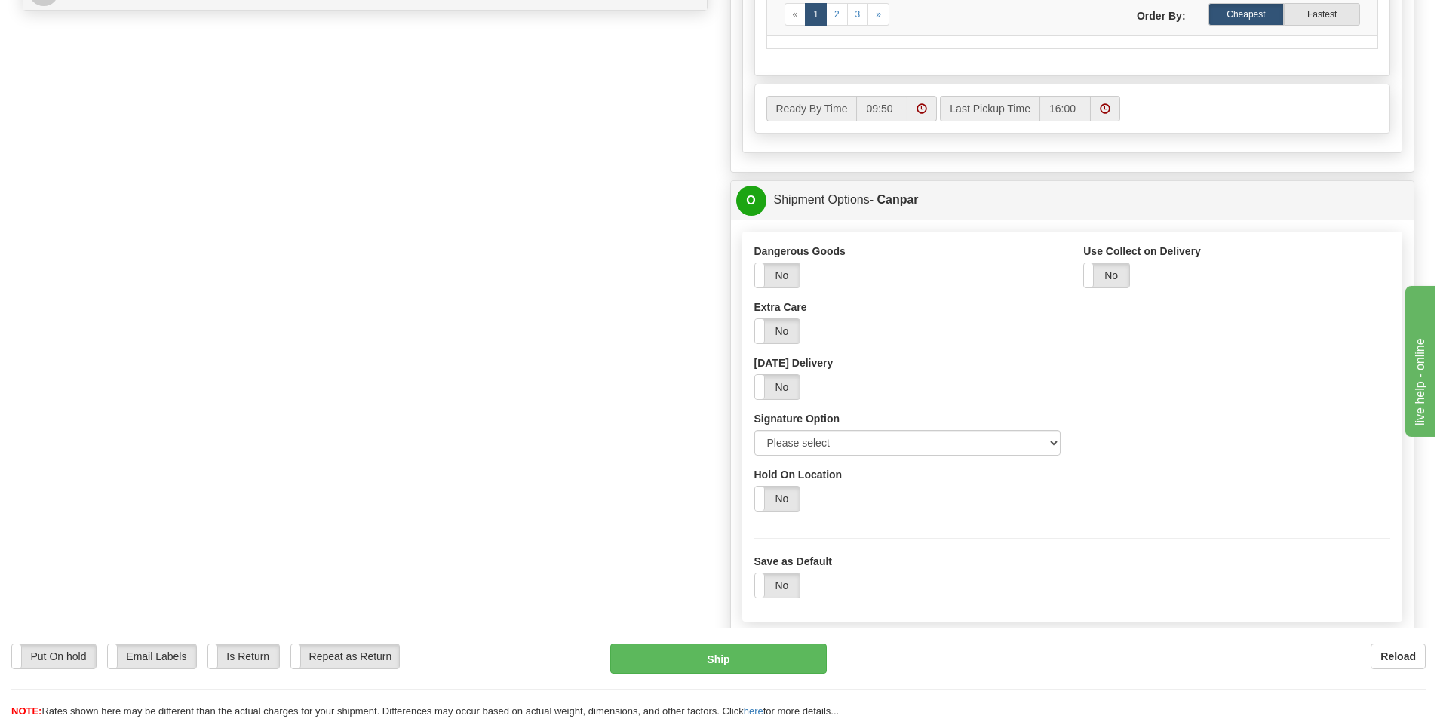
click at [870, 457] on div "Dangerous Goods Yes No Extra Care Yes No Saturday Delivery Yes No Signature Opt…" at bounding box center [908, 355] width 330 height 223
click at [851, 454] on select "Please select No Signature Required Signature Required Adult Signature" at bounding box center [907, 443] width 307 height 26
select select "2"
click at [754, 430] on select "Please select No Signature Required Signature Required Adult Signature" at bounding box center [907, 443] width 307 height 26
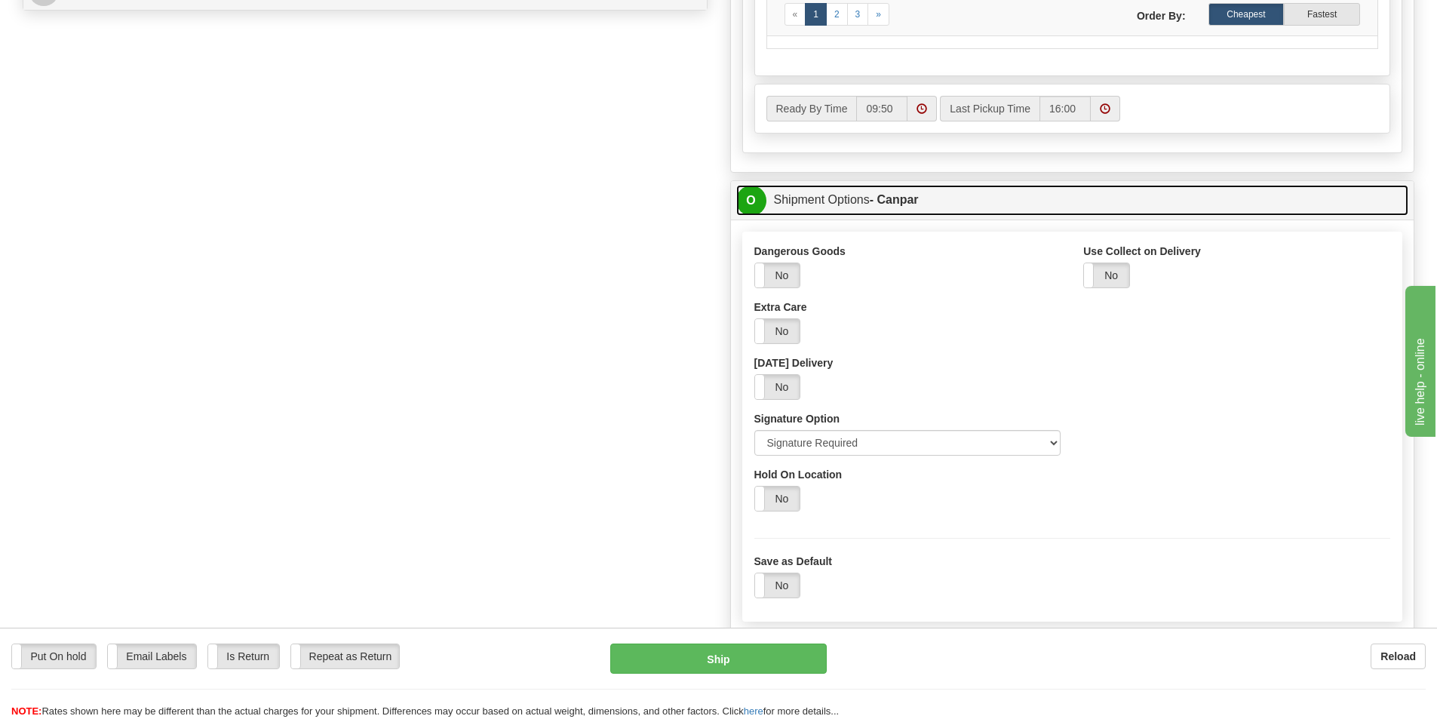
click at [840, 194] on link "O Shipment Options - Canpar" at bounding box center [1072, 200] width 673 height 31
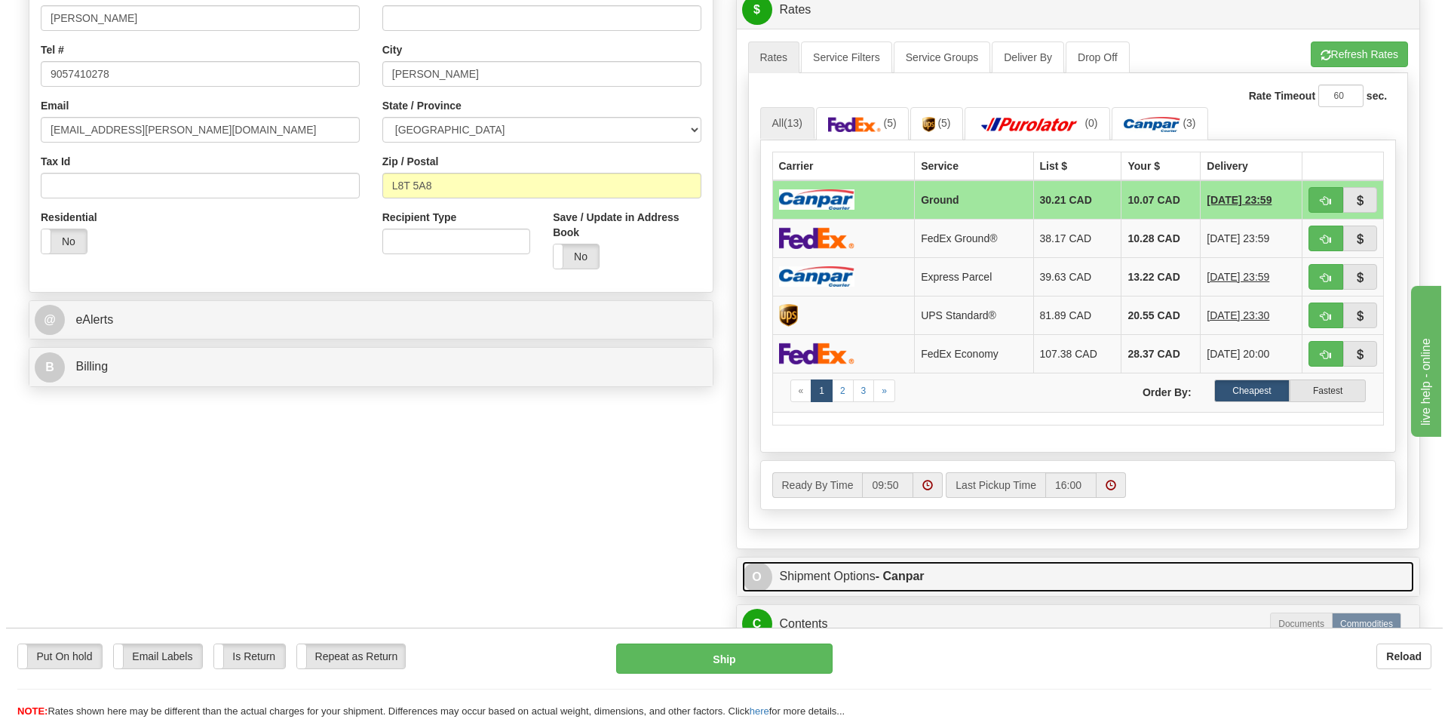
scroll to position [377, 0]
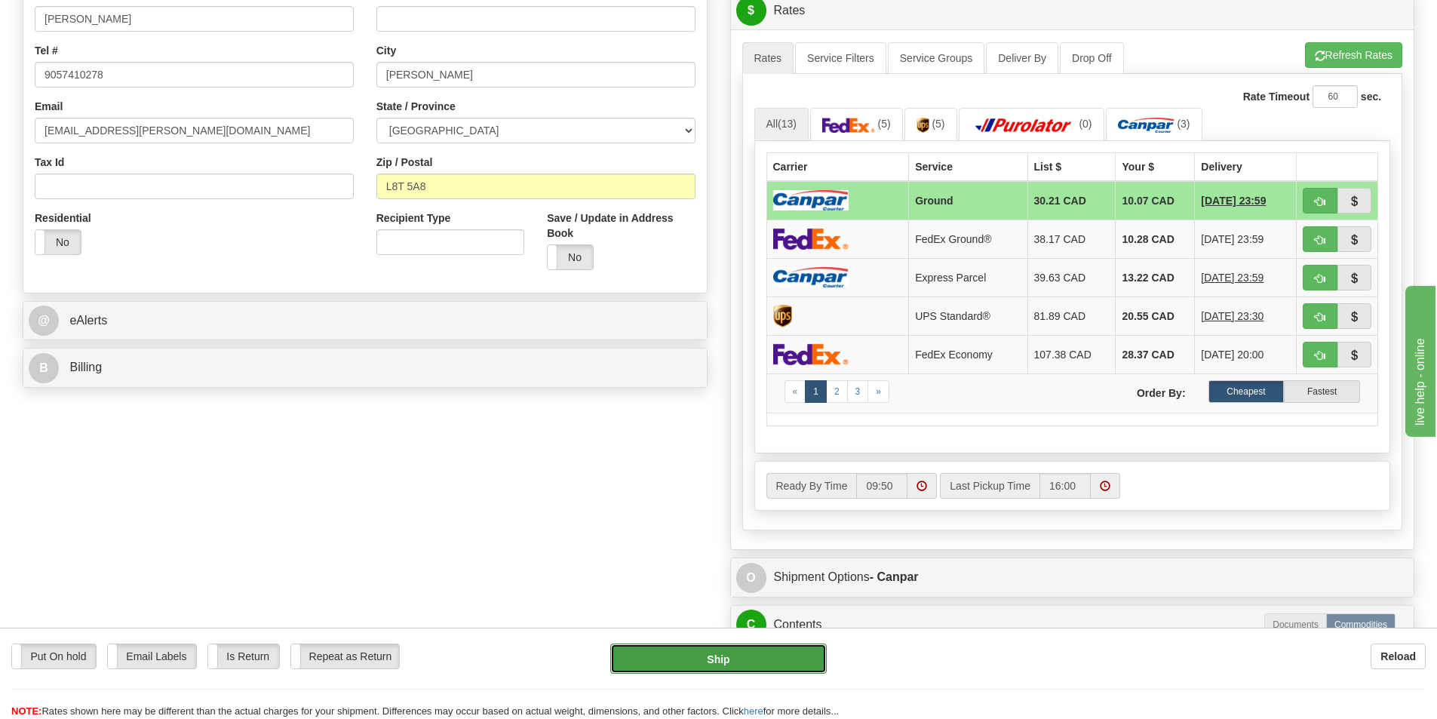
click at [688, 646] on button "Ship" at bounding box center [718, 658] width 216 height 30
type input "1"
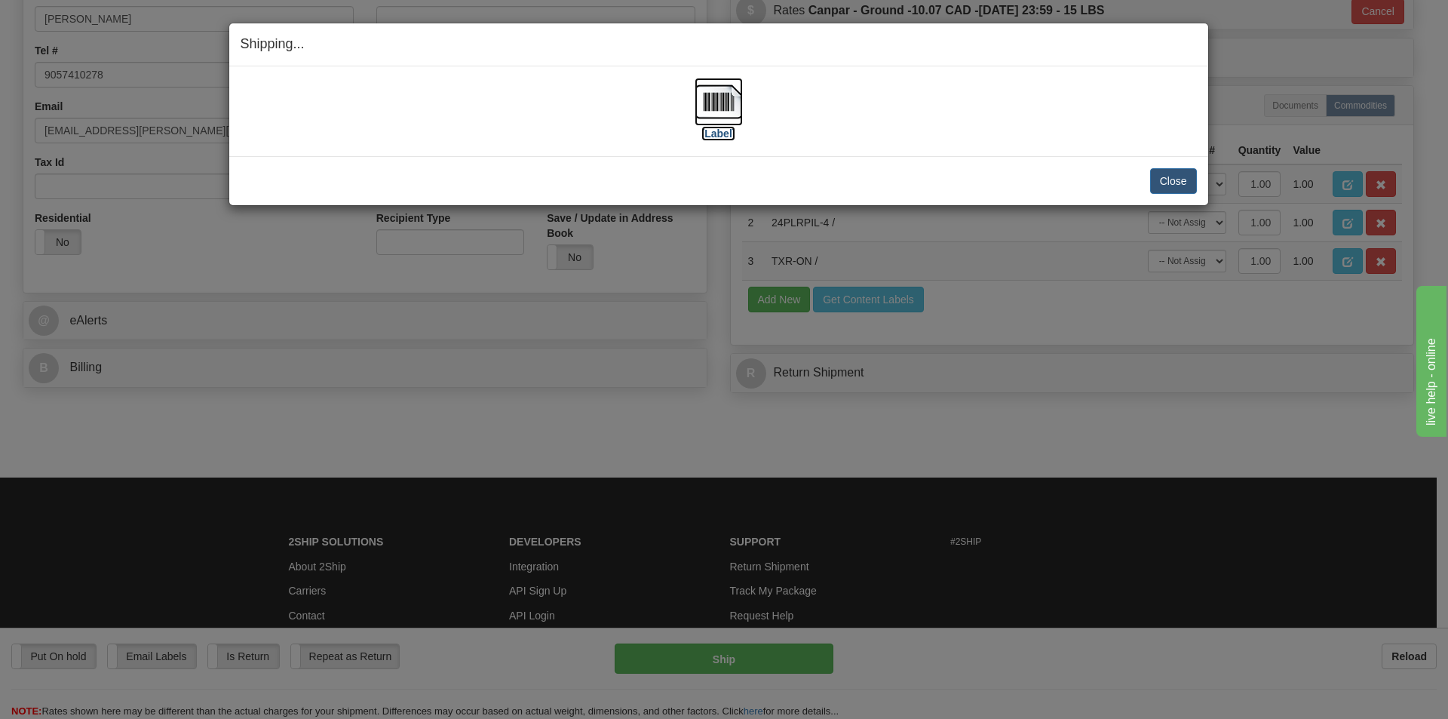
click at [724, 92] on img at bounding box center [719, 102] width 48 height 48
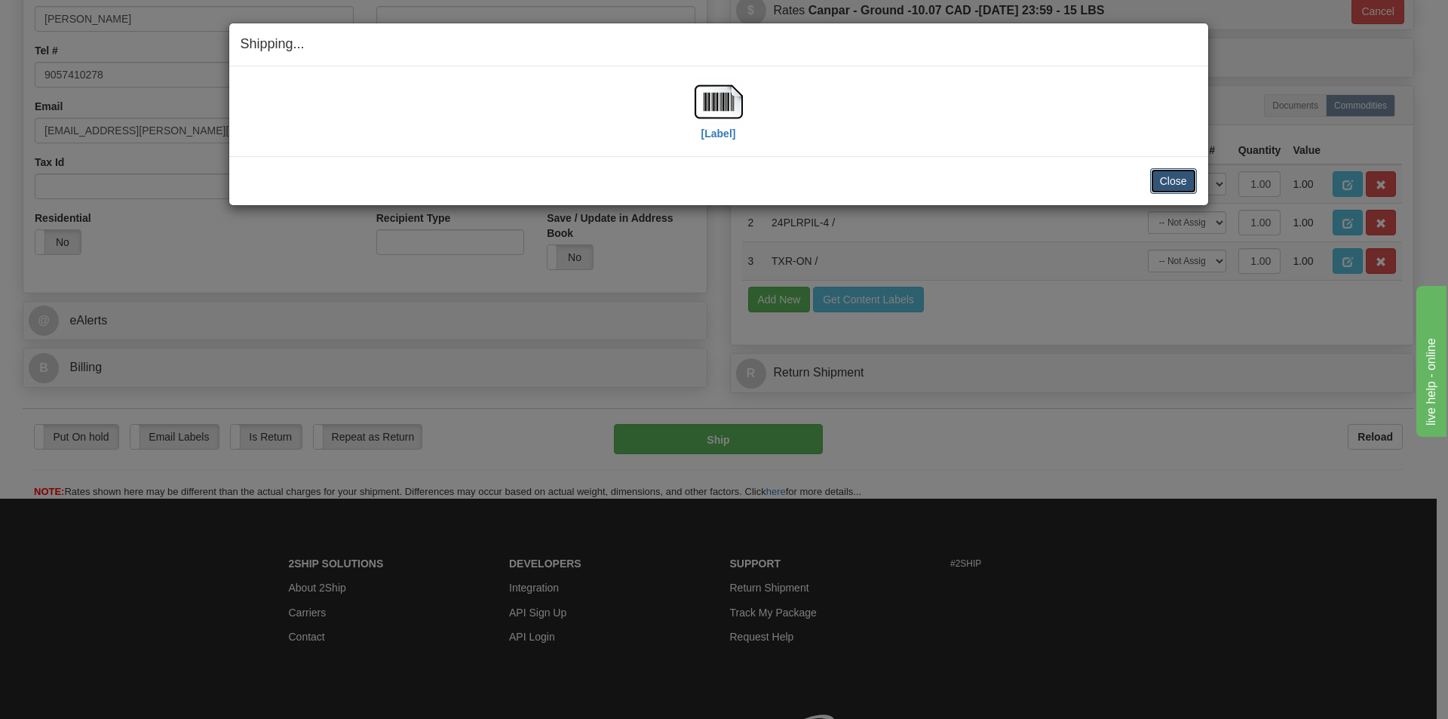
click at [1180, 184] on button "Close" at bounding box center [1173, 181] width 47 height 26
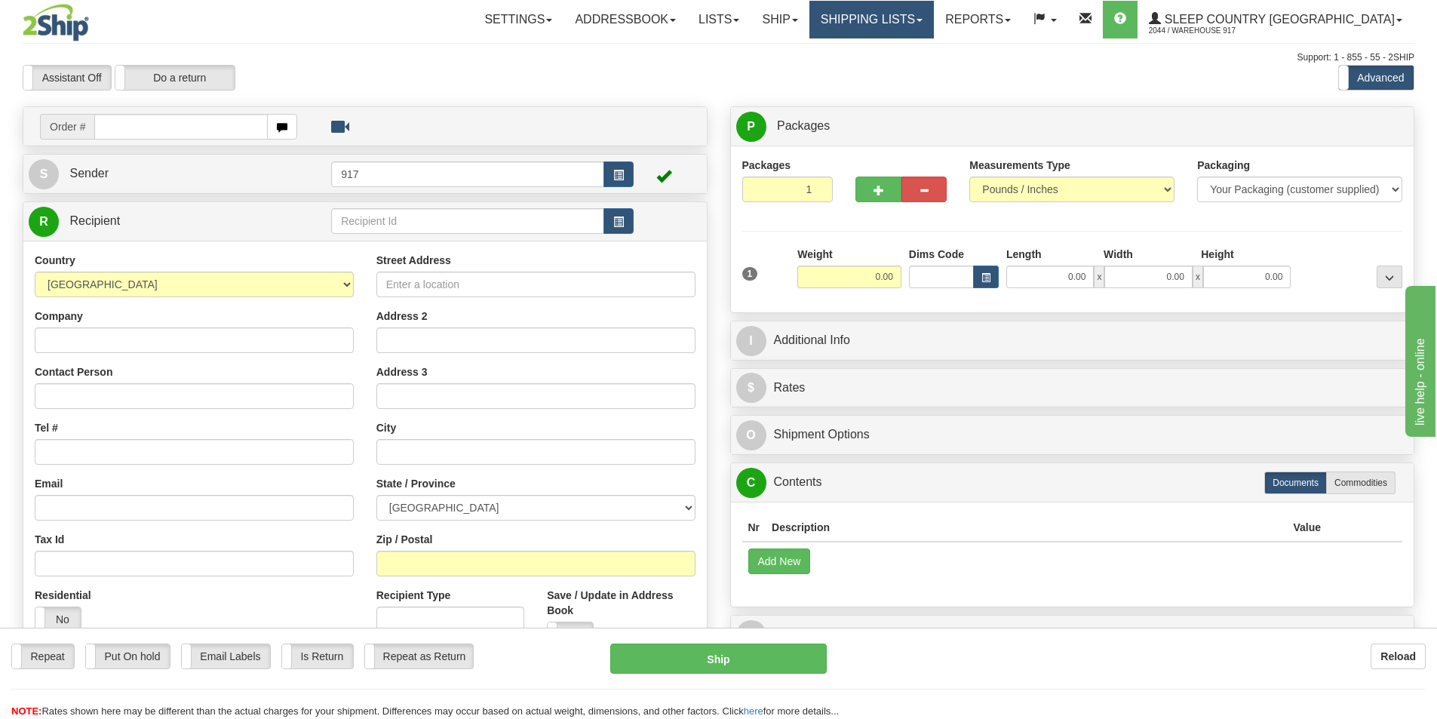
click at [934, 23] on link "Shipping lists" at bounding box center [871, 20] width 124 height 38
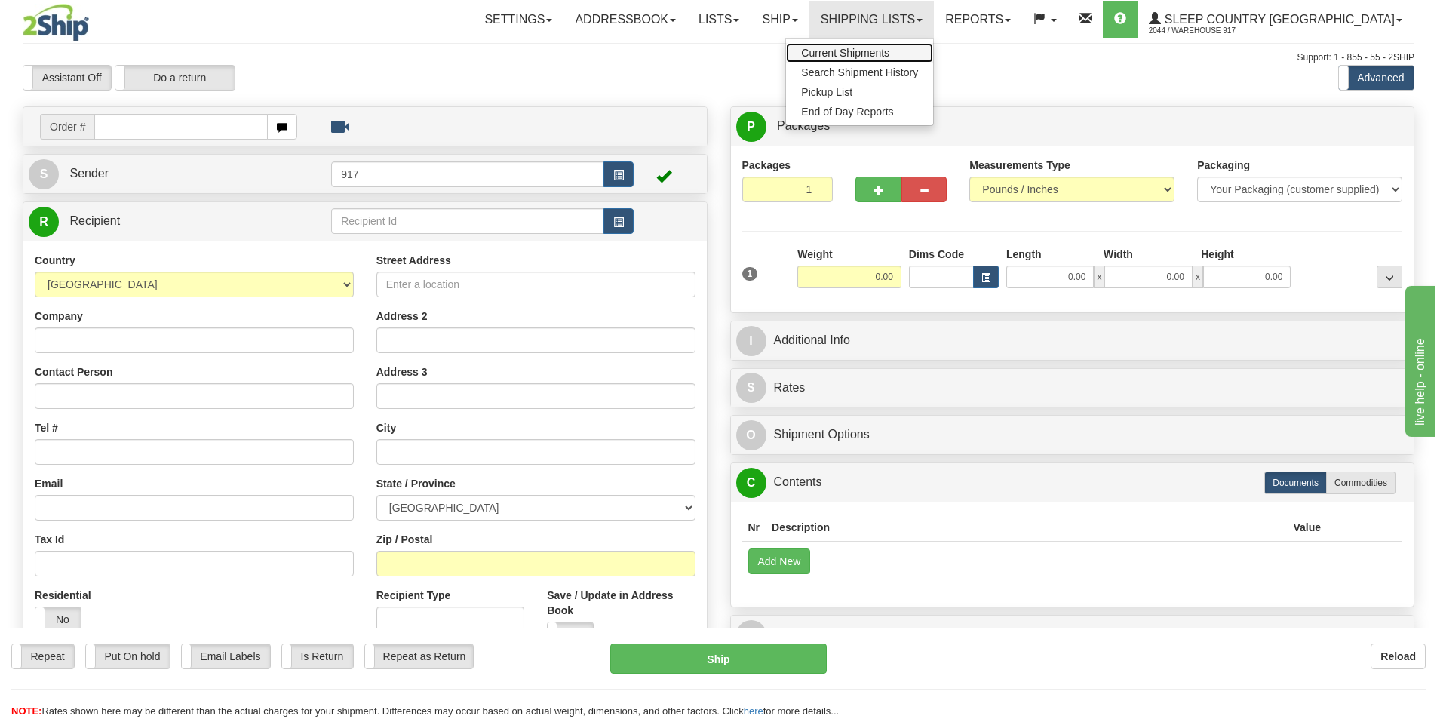
click at [889, 48] on span "Current Shipments" at bounding box center [845, 53] width 88 height 12
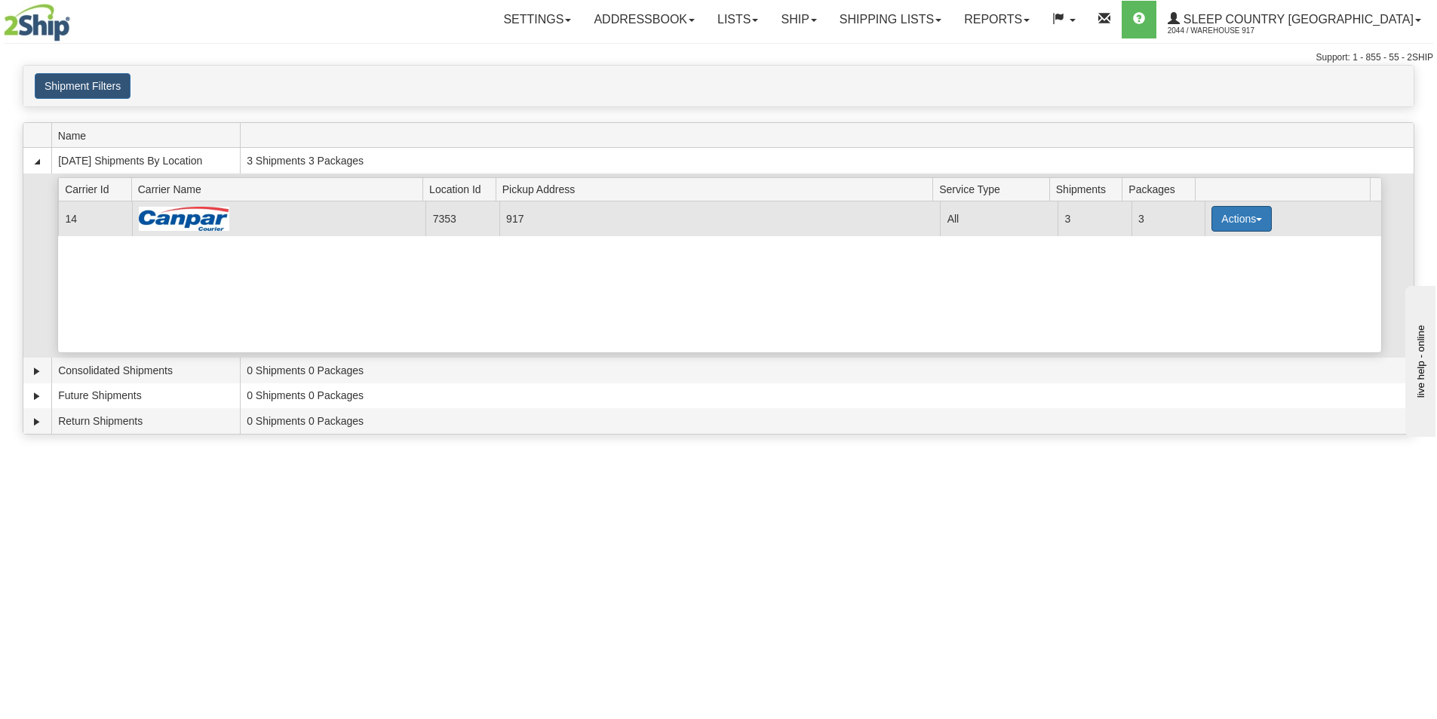
click at [1245, 220] on button "Actions" at bounding box center [1241, 219] width 60 height 26
click at [1200, 268] on span "Close" at bounding box center [1182, 266] width 35 height 11
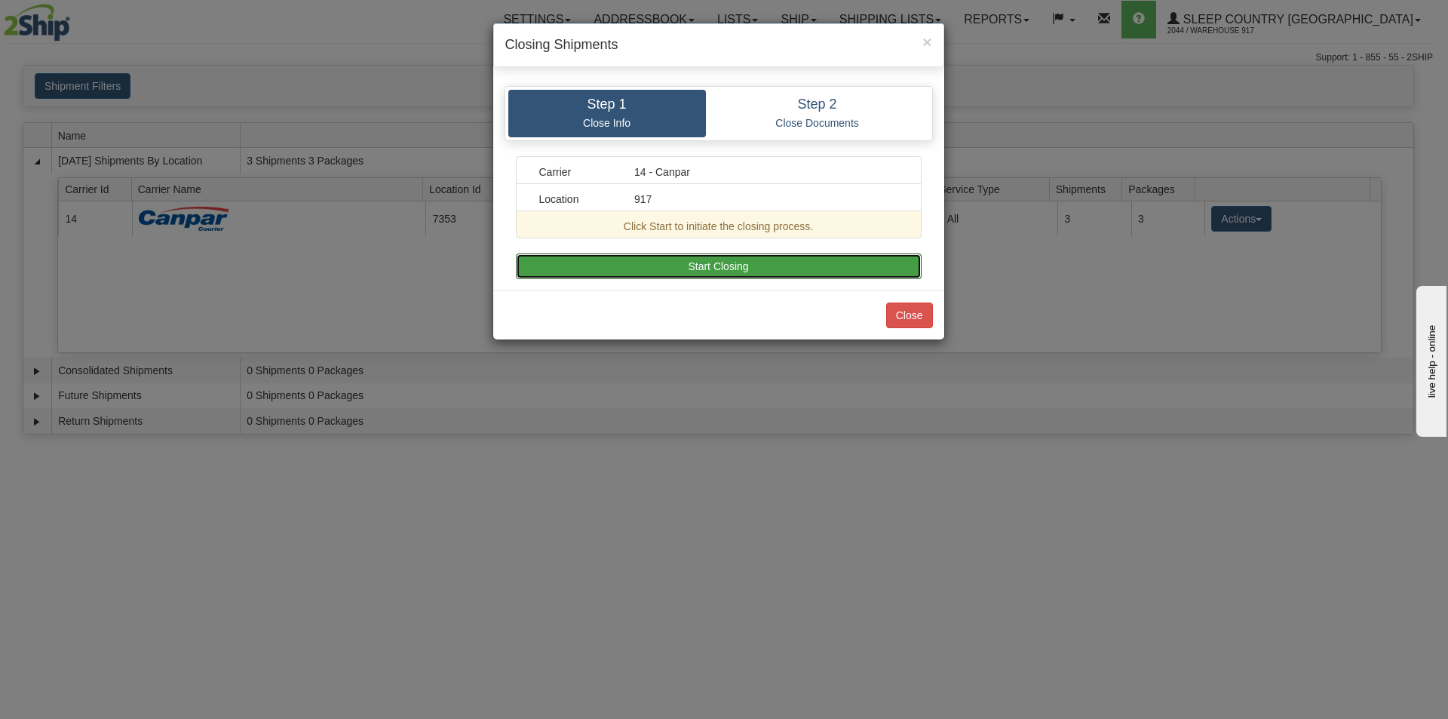
click at [830, 262] on button "Start Closing" at bounding box center [719, 266] width 406 height 26
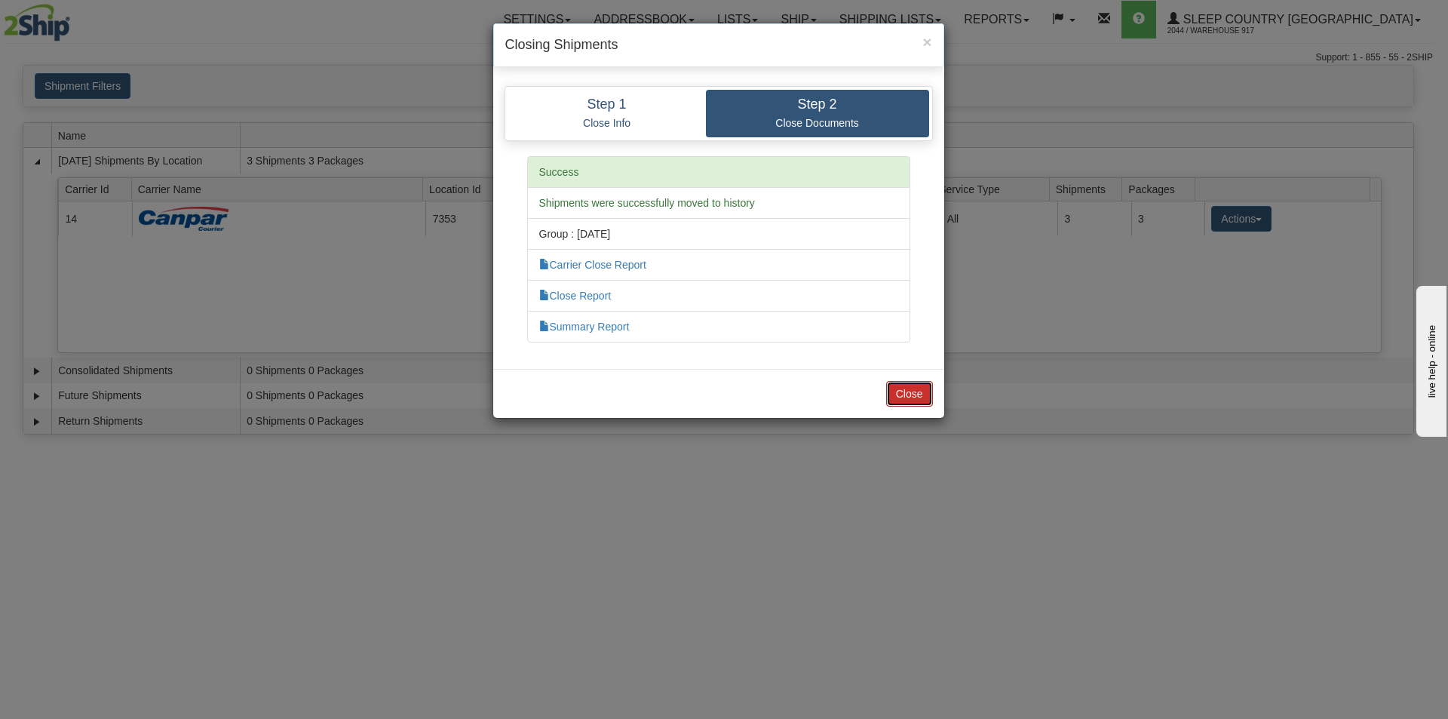
click at [907, 394] on button "Close" at bounding box center [909, 394] width 47 height 26
